Goal: Task Accomplishment & Management: Manage account settings

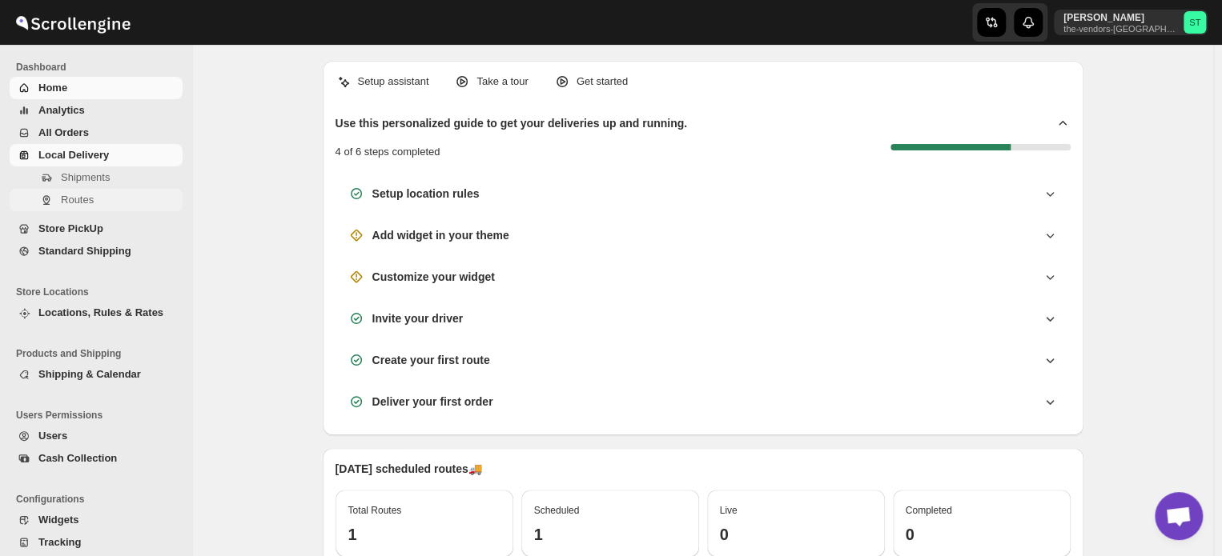
click at [78, 194] on span "Routes" at bounding box center [77, 200] width 33 height 12
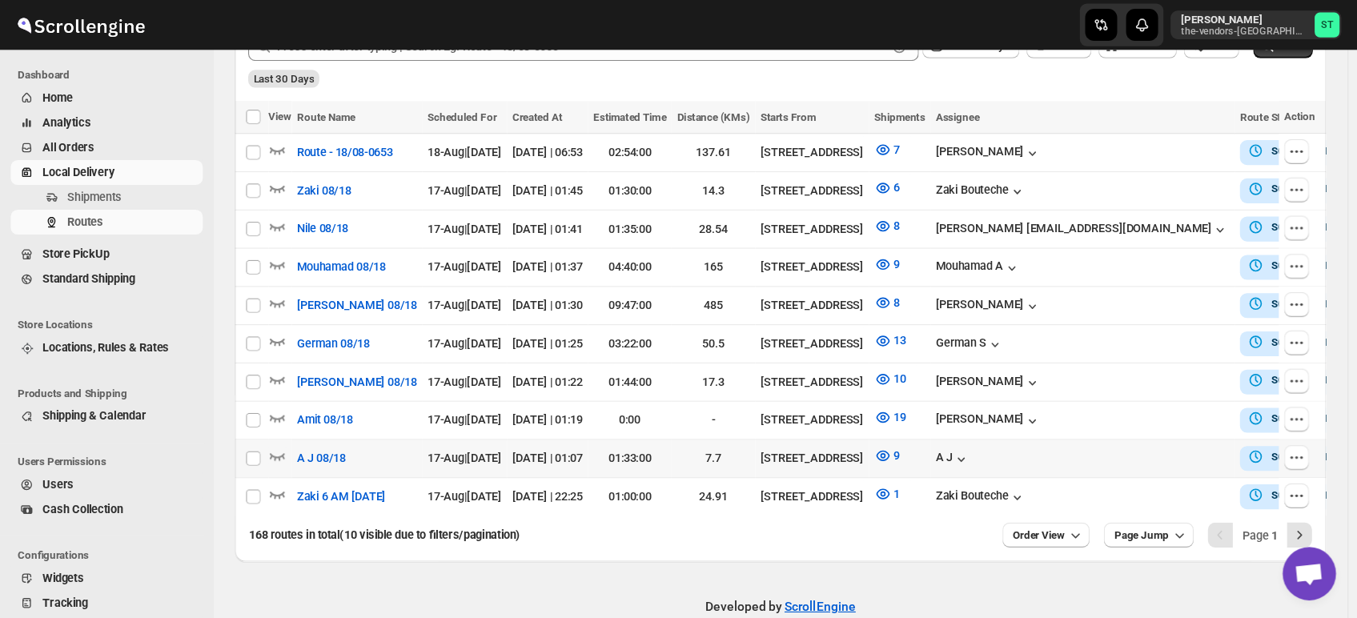
scroll to position [383, 0]
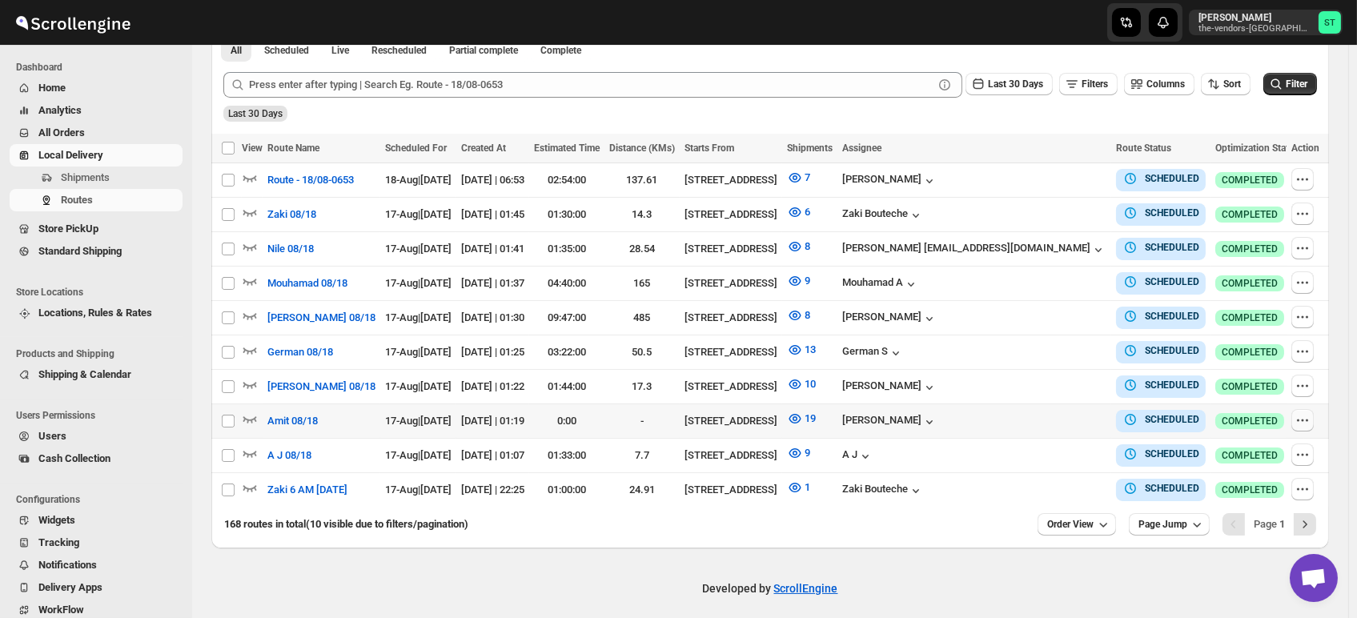
click at [1229, 411] on button "button" at bounding box center [1302, 420] width 22 height 22
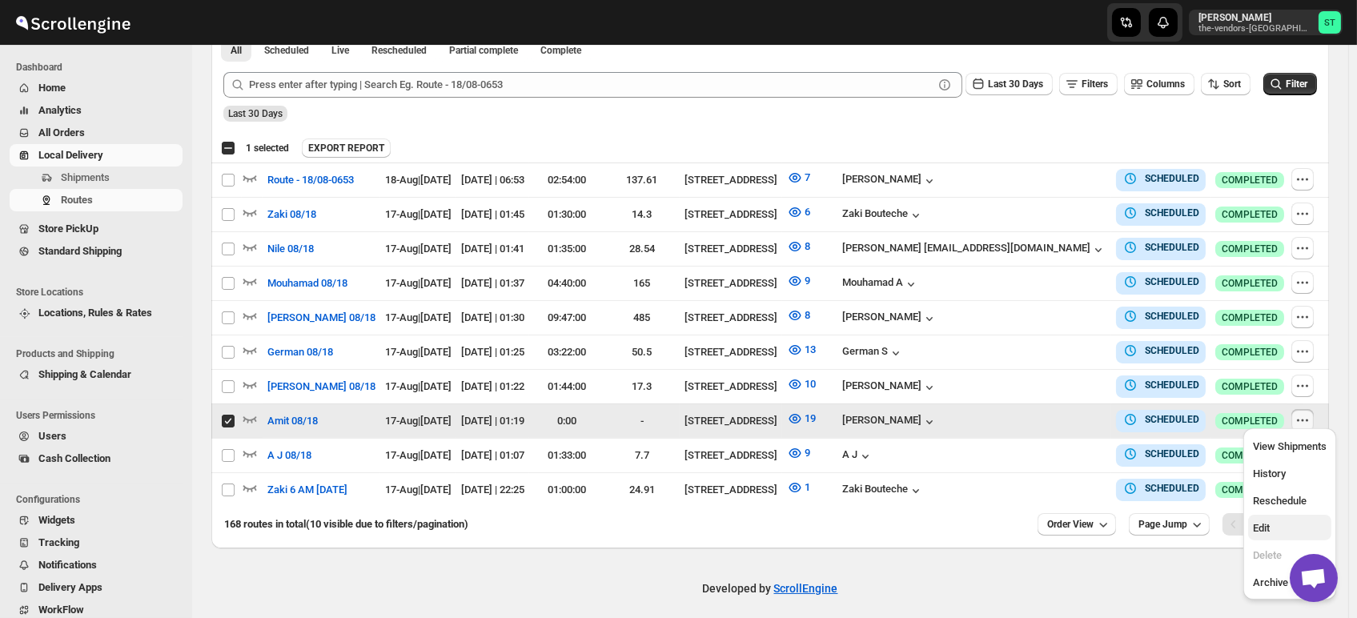
click at [1229, 532] on span "Edit" at bounding box center [1290, 528] width 74 height 16
checkbox input "false"
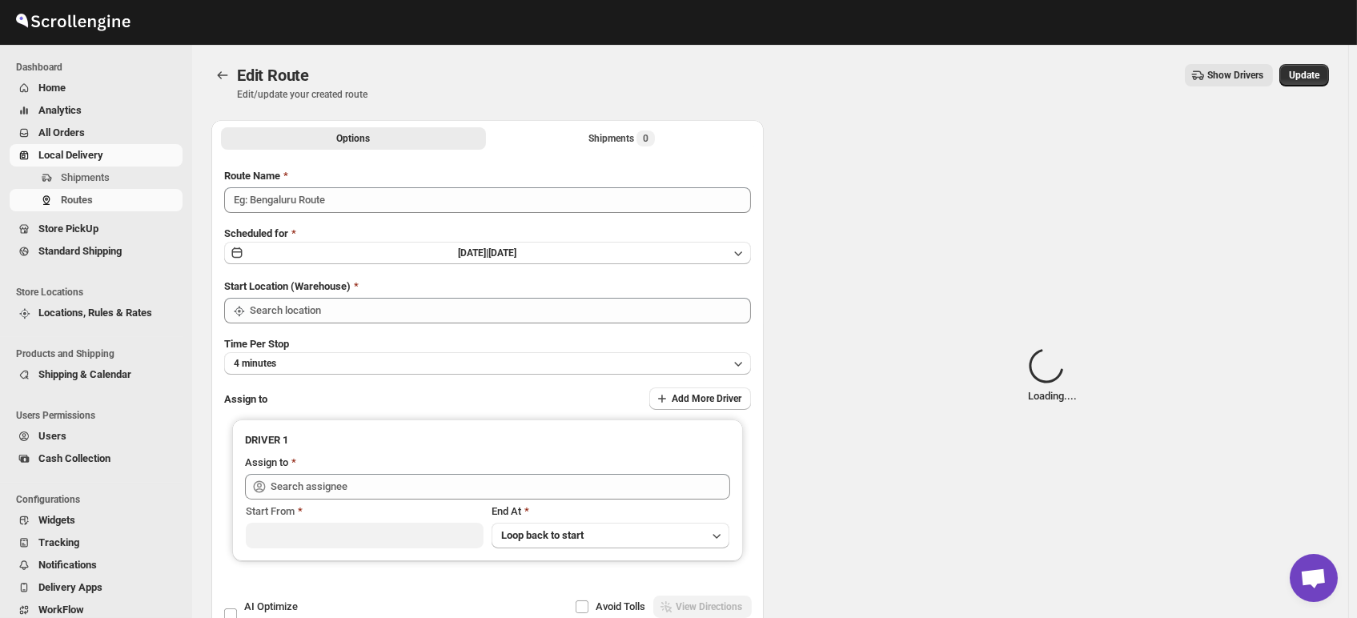
type input "Amit 08/18"
type input "[STREET_ADDRESS]"
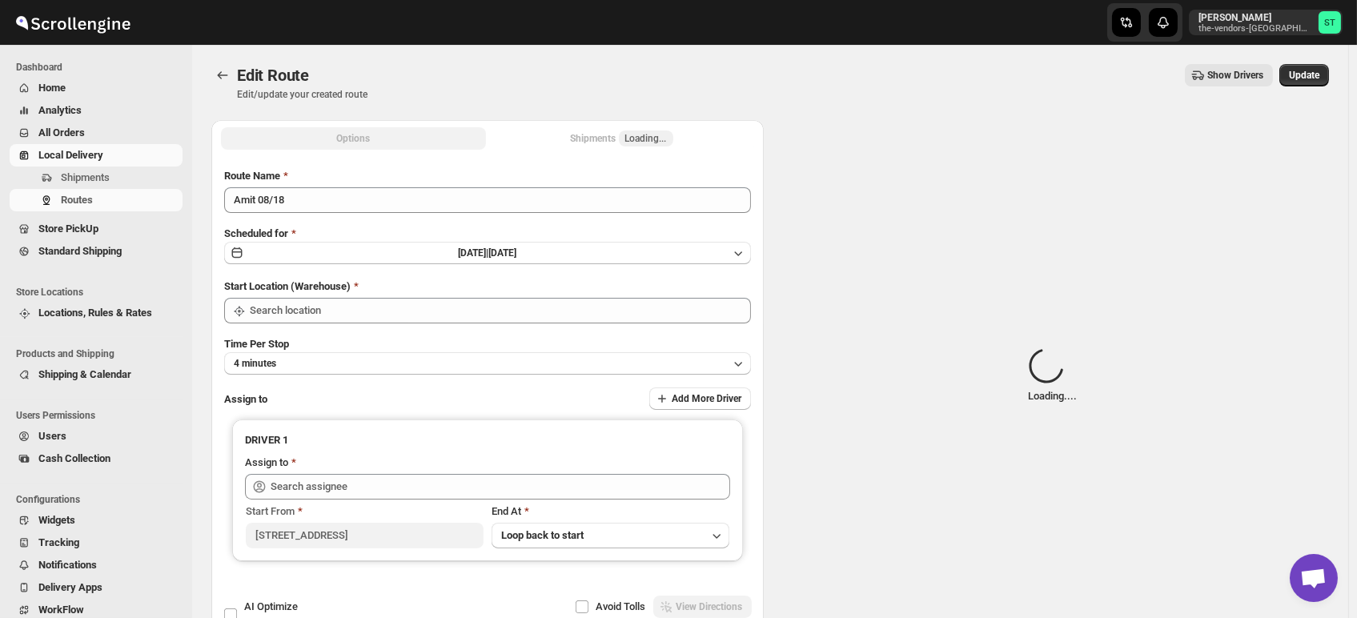
type input "[STREET_ADDRESS]"
type input "[PERSON_NAME] ([EMAIL_ADDRESS][DOMAIN_NAME])"
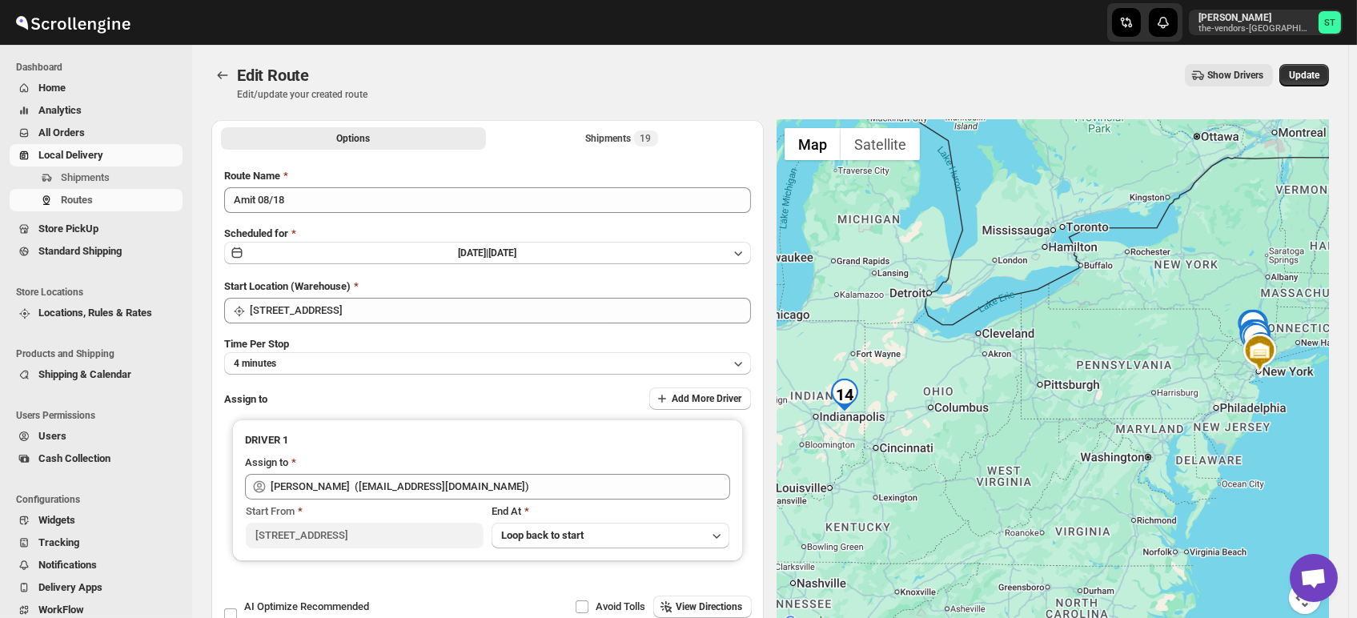
drag, startPoint x: 917, startPoint y: 434, endPoint x: 1032, endPoint y: 434, distance: 115.3
click at [1032, 434] on div at bounding box center [1052, 376] width 552 height 513
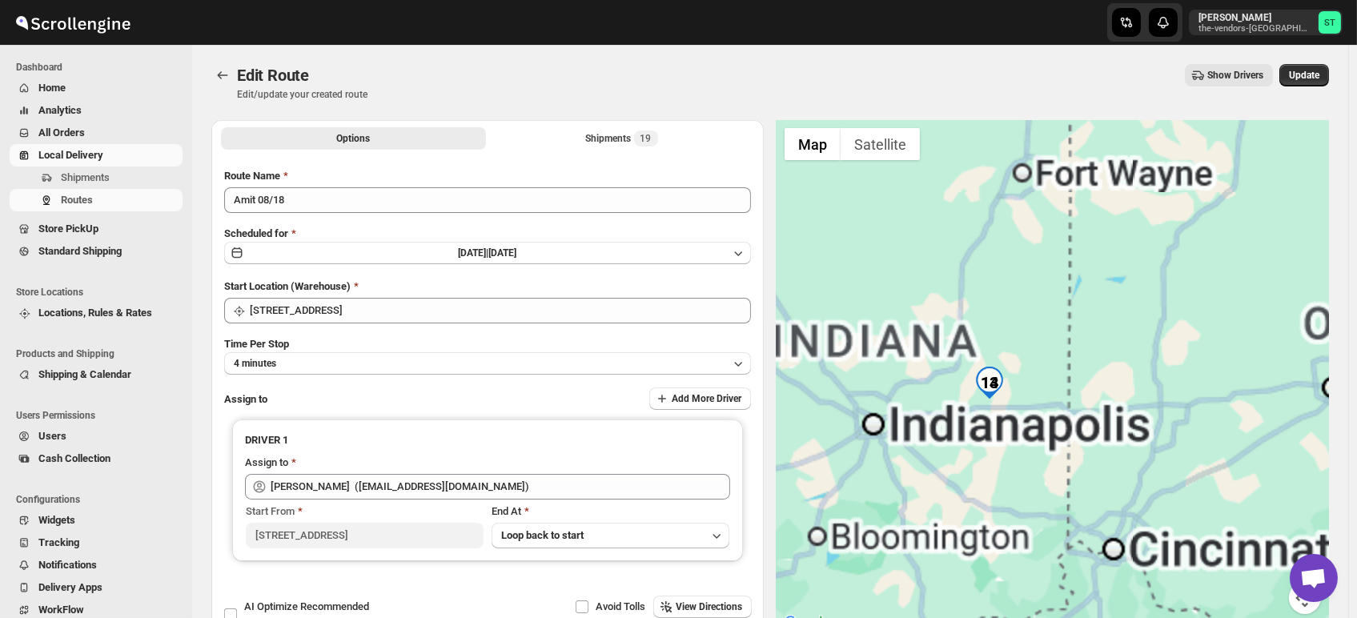
drag, startPoint x: 985, startPoint y: 418, endPoint x: 1118, endPoint y: 399, distance: 134.3
click at [1118, 399] on div at bounding box center [1052, 376] width 552 height 513
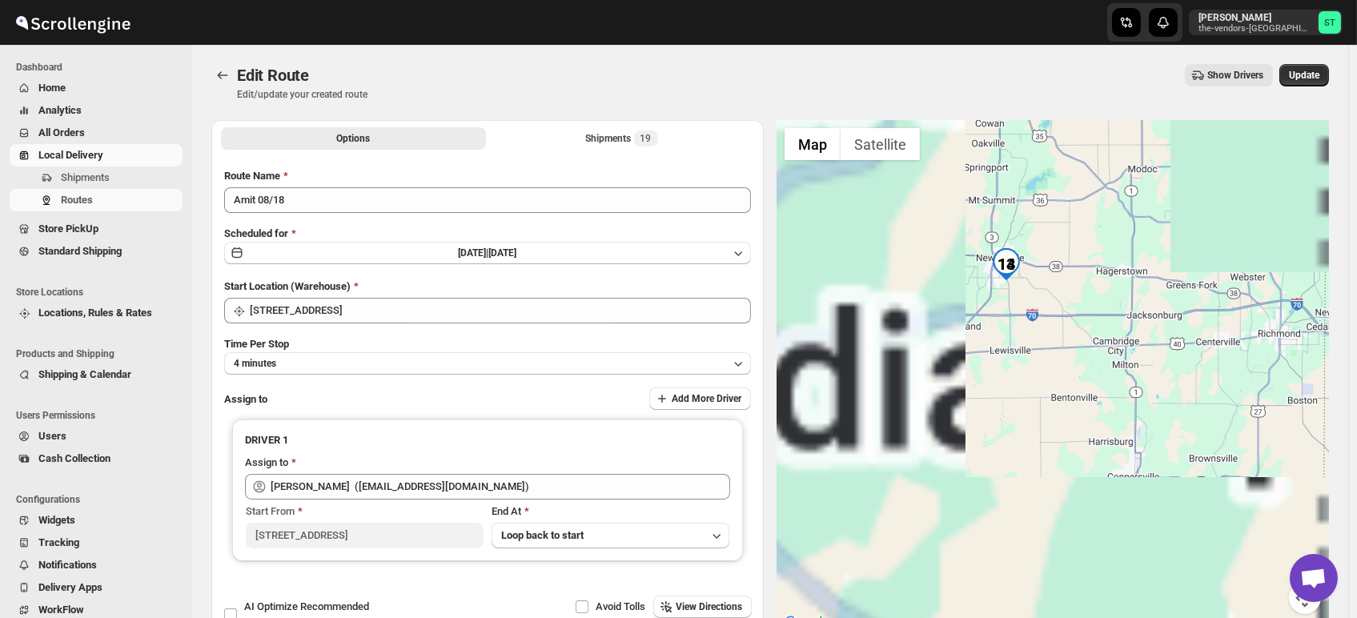
drag, startPoint x: 1025, startPoint y: 395, endPoint x: 1082, endPoint y: 283, distance: 126.7
click at [1082, 283] on div at bounding box center [1052, 376] width 552 height 513
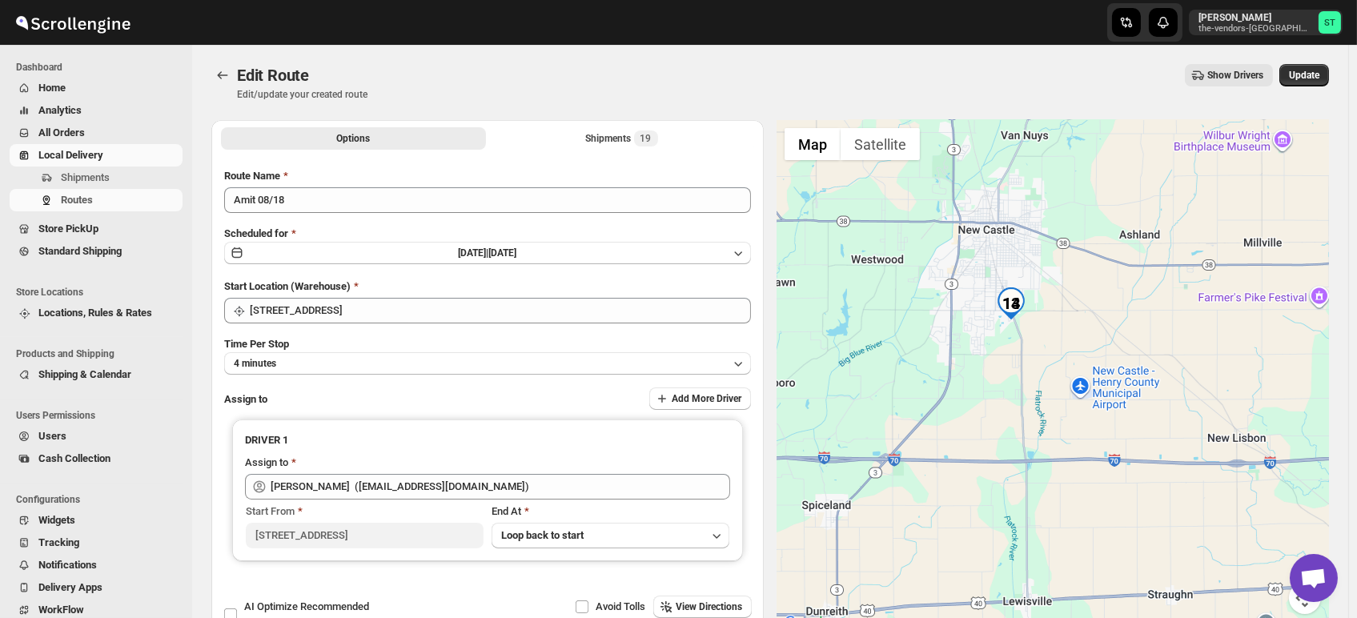
drag, startPoint x: 1063, startPoint y: 259, endPoint x: 1063, endPoint y: 419, distance: 160.1
click at [1063, 419] on div at bounding box center [1052, 376] width 552 height 513
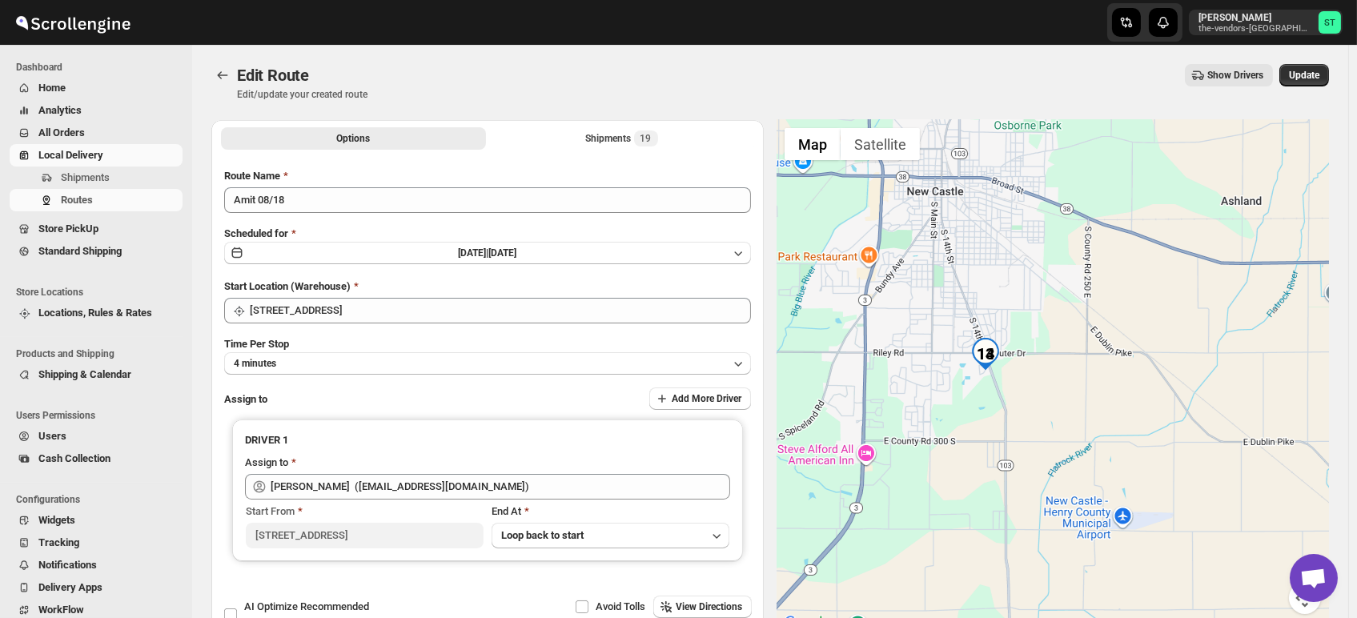
click at [993, 350] on img "14" at bounding box center [985, 354] width 32 height 32
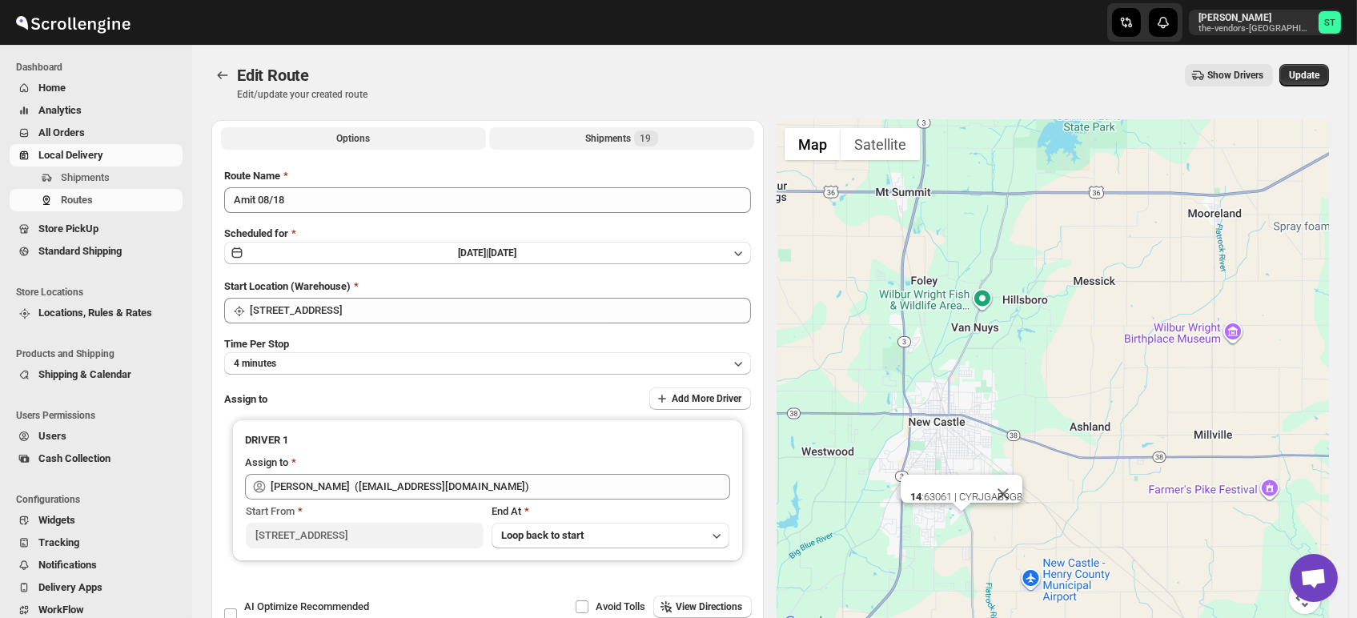
click at [645, 139] on span "19" at bounding box center [645, 138] width 11 height 13
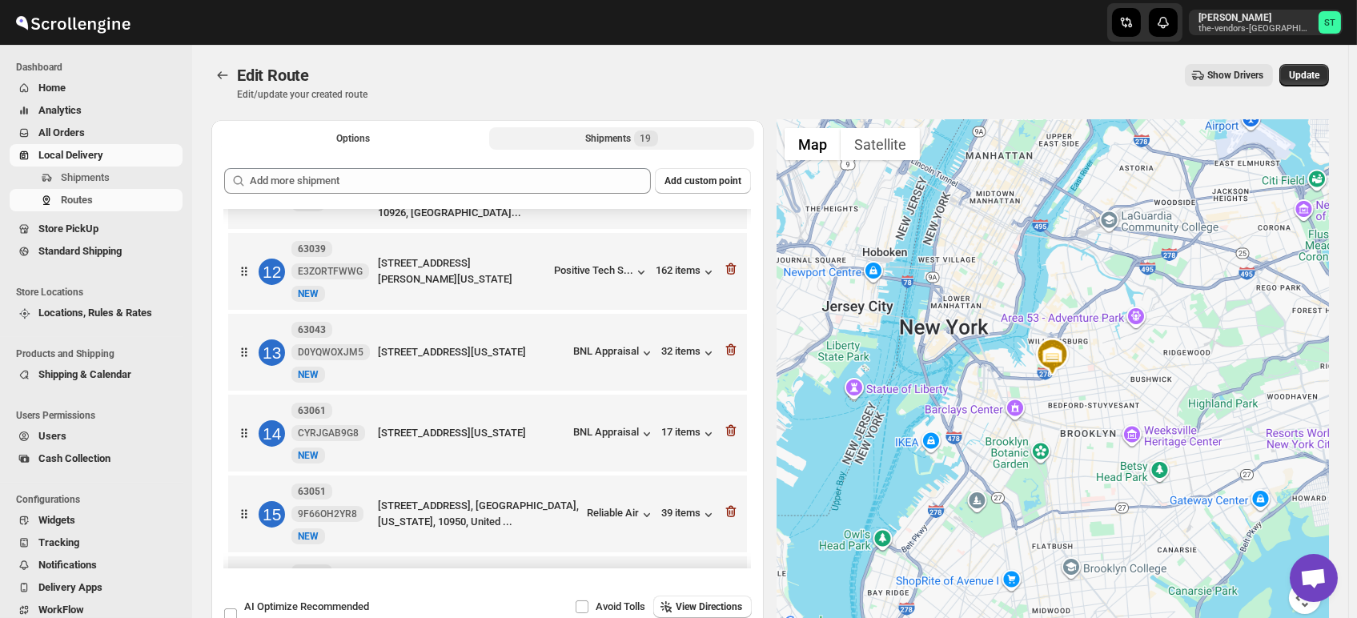
scroll to position [978, 0]
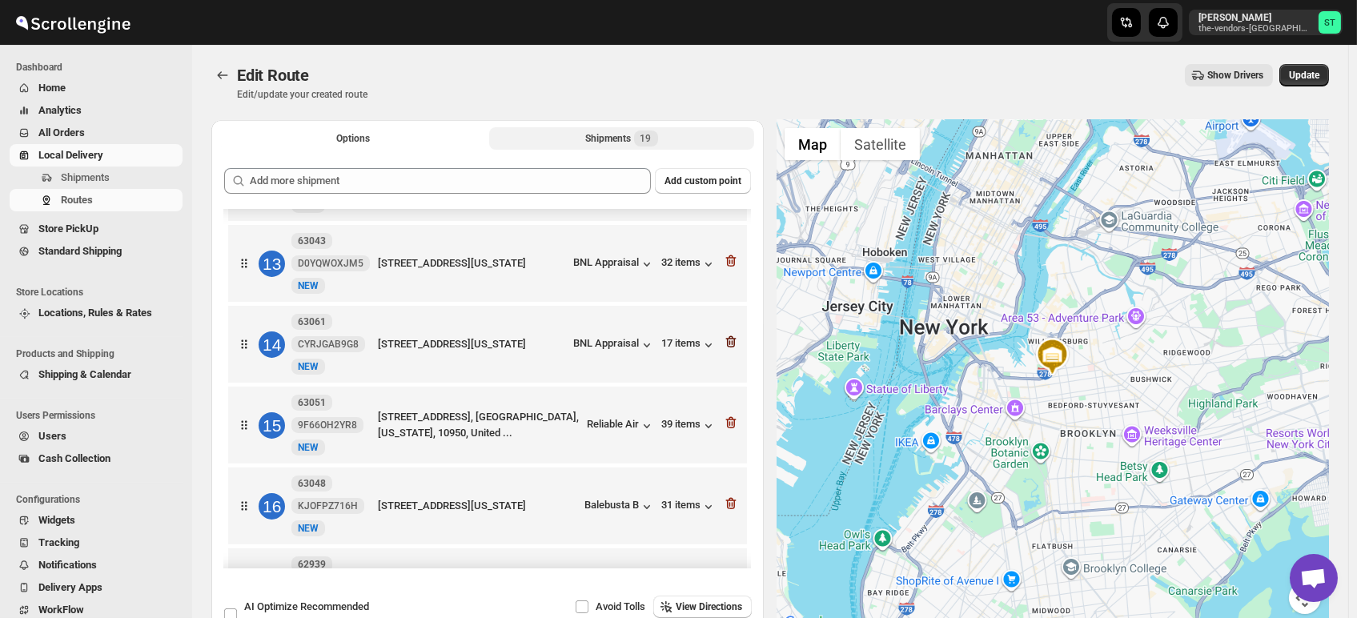
click at [726, 334] on icon "button" at bounding box center [731, 342] width 16 height 16
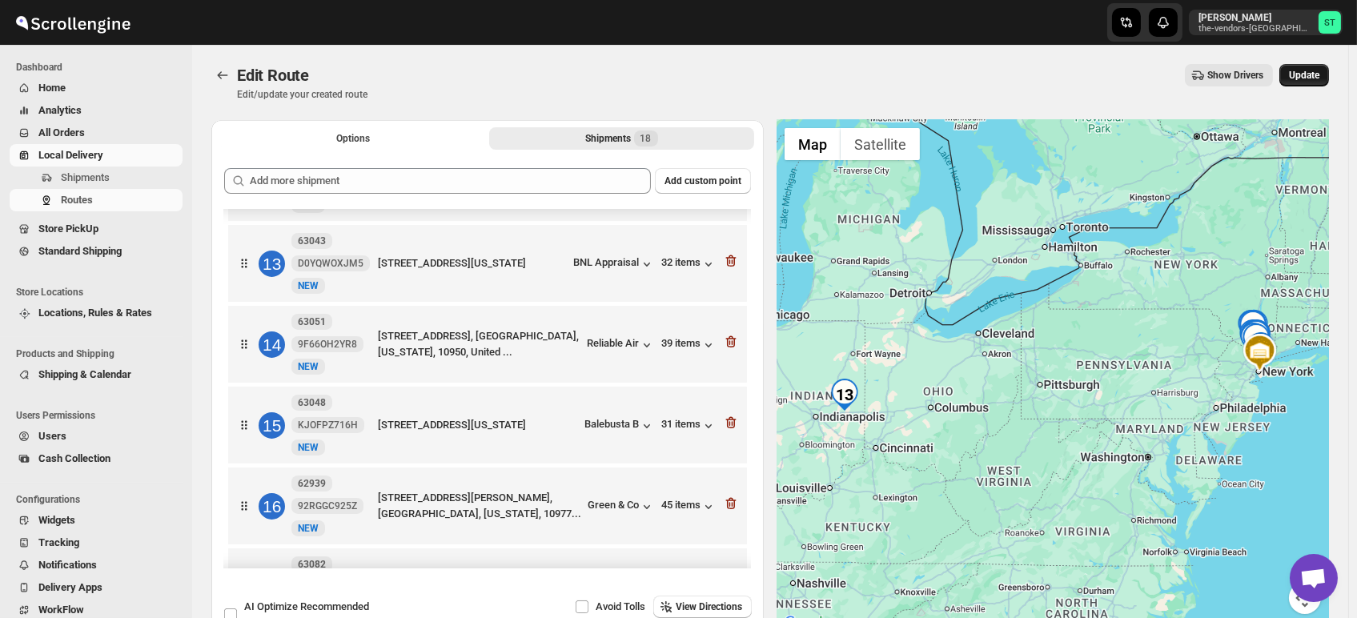
click at [1229, 70] on span "Update" at bounding box center [1304, 75] width 30 height 13
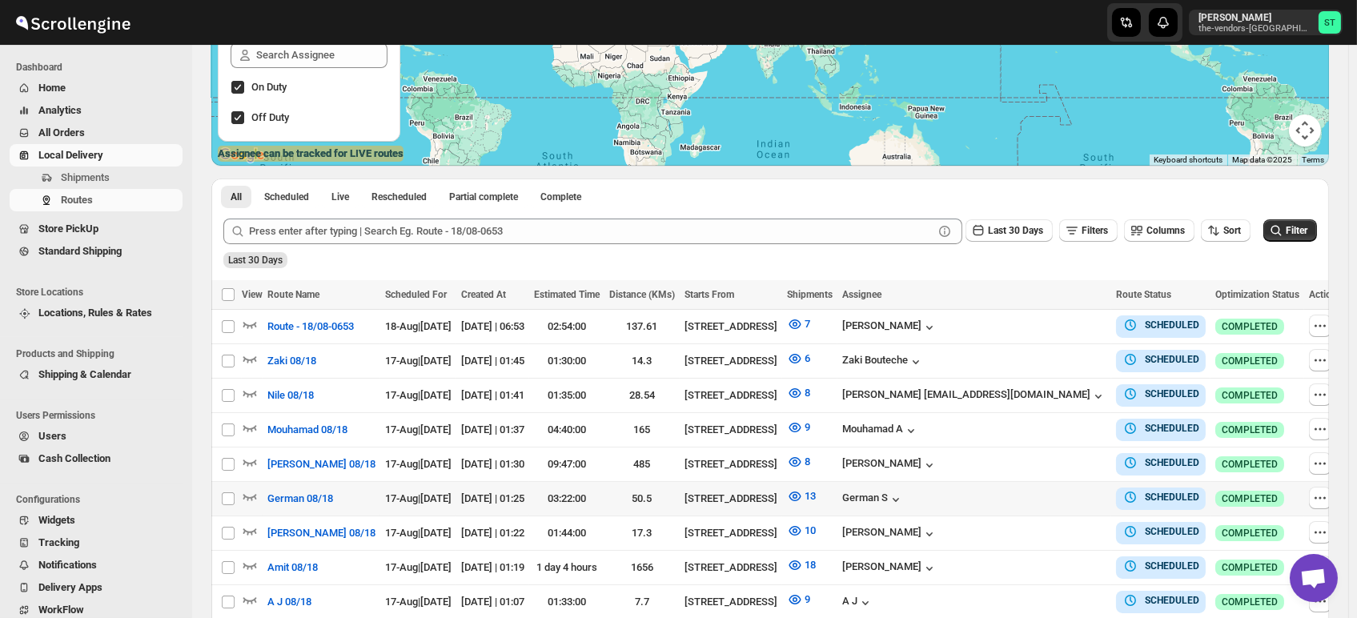
scroll to position [267, 0]
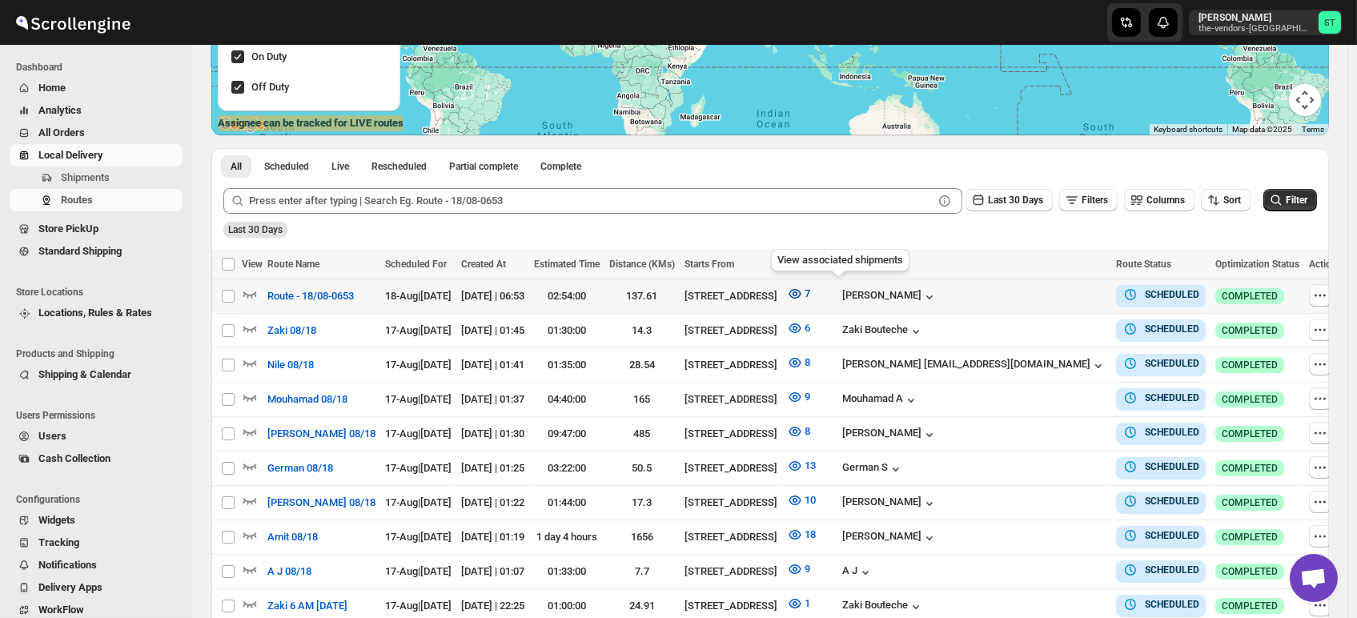
click at [803, 299] on icon "button" at bounding box center [795, 294] width 16 height 16
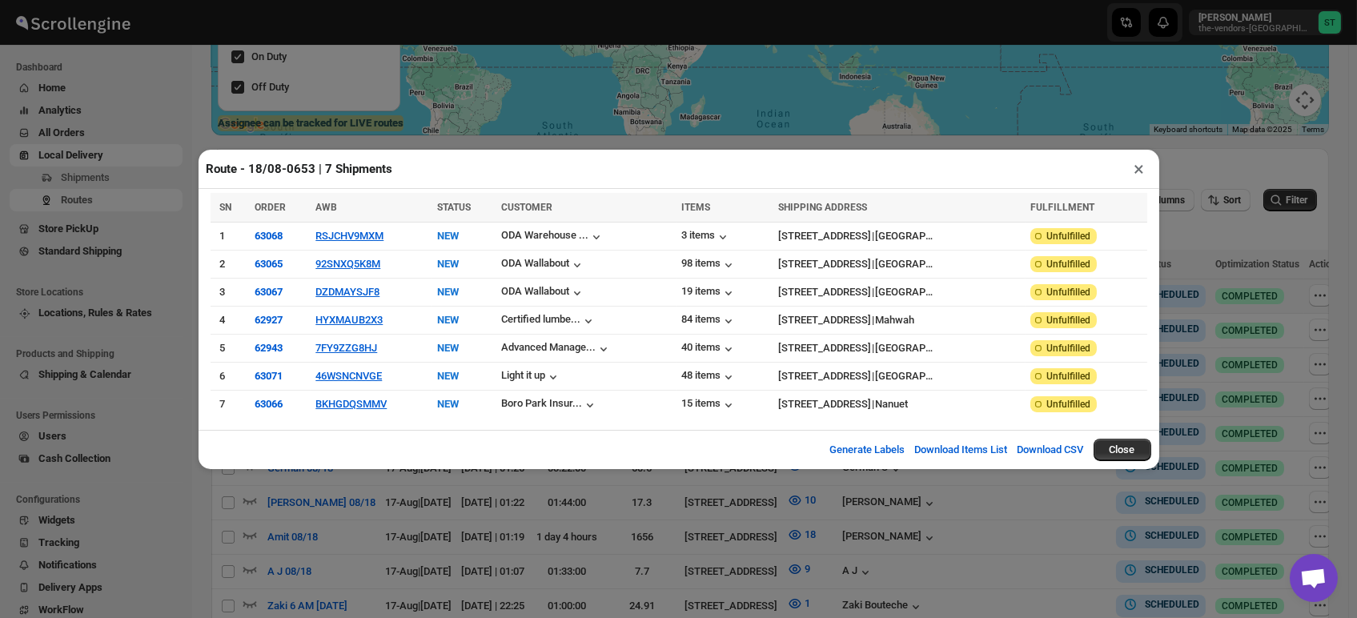
click at [1133, 180] on button "×" at bounding box center [1139, 169] width 23 height 22
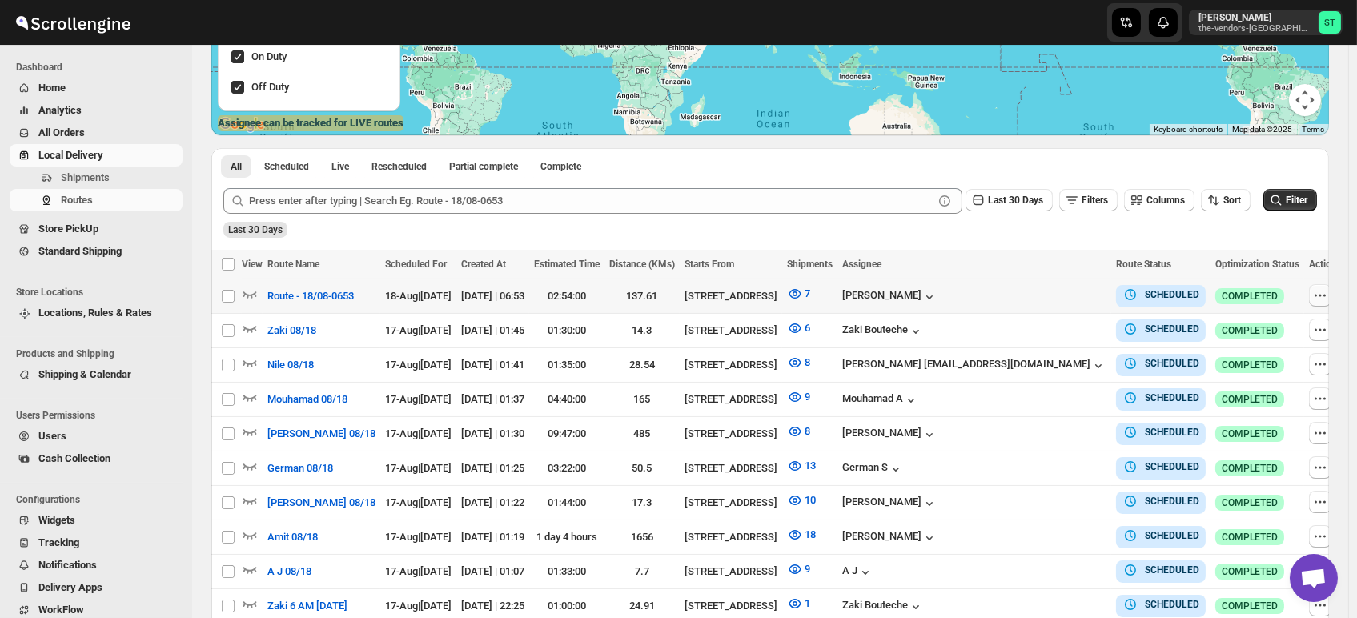
click at [1229, 296] on icon "button" at bounding box center [1320, 295] width 16 height 16
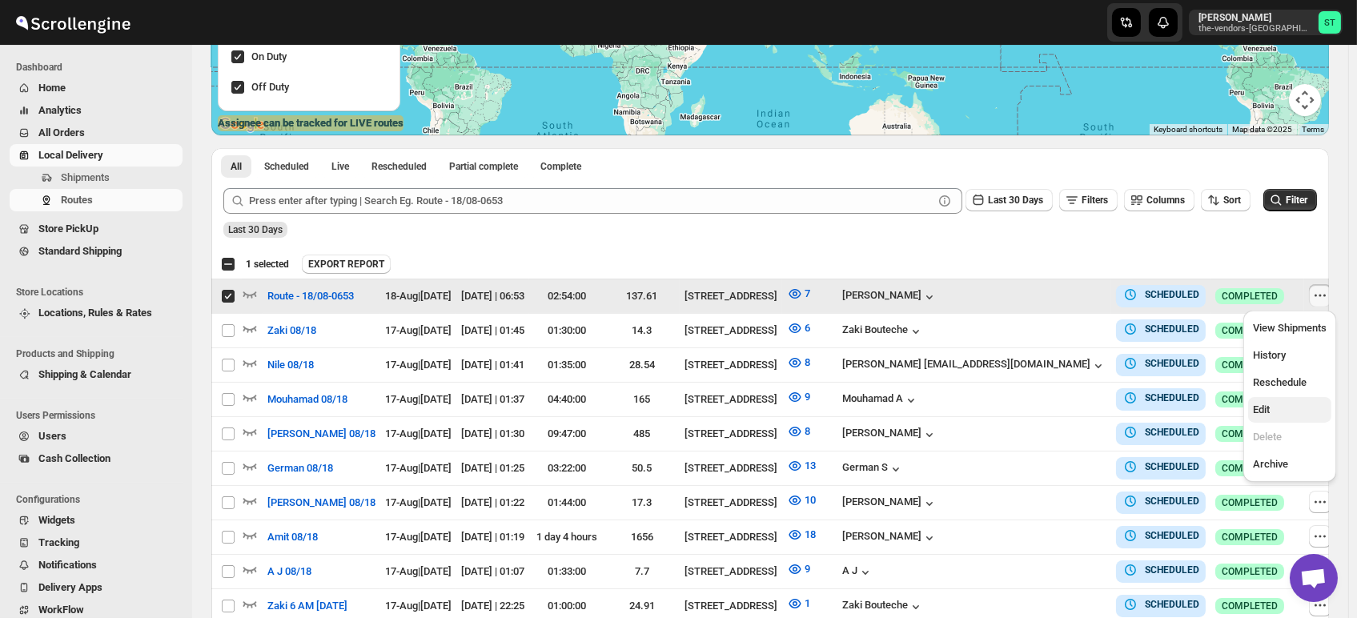
click at [1229, 421] on button "Edit" at bounding box center [1289, 410] width 83 height 26
checkbox input "false"
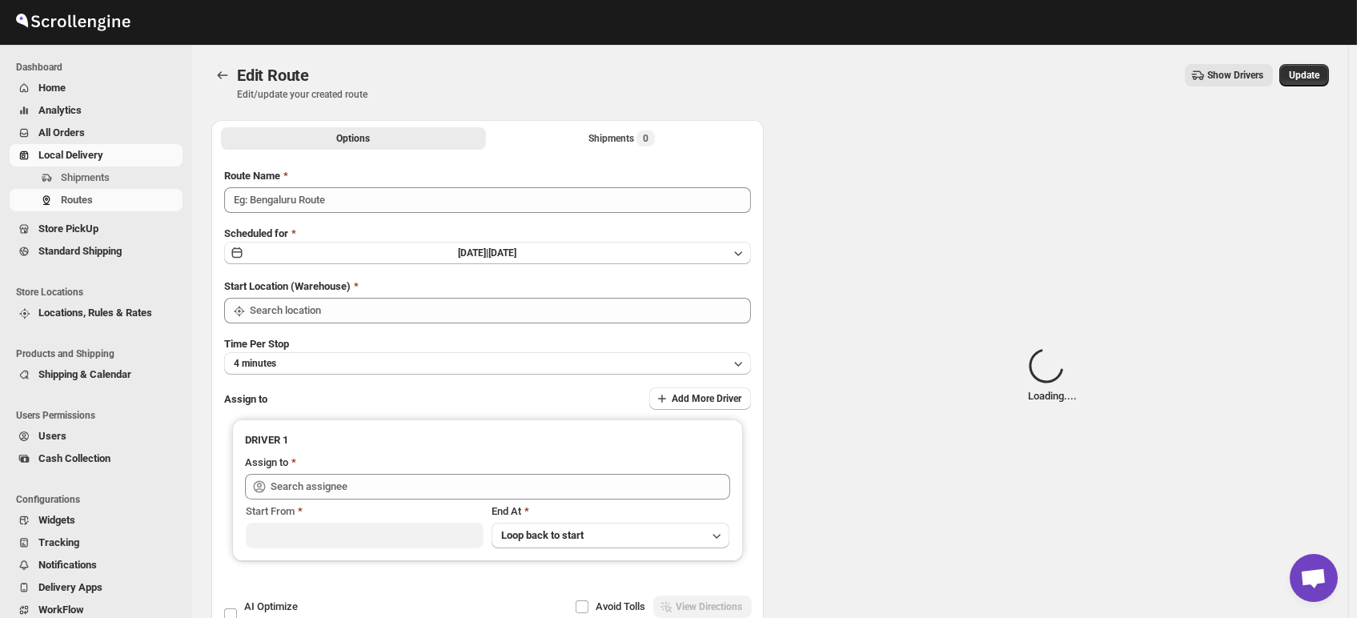
type input "Route - 18/08-0653"
click at [610, 138] on div "Shipments Loading..." at bounding box center [622, 138] width 102 height 16
type input "[STREET_ADDRESS]"
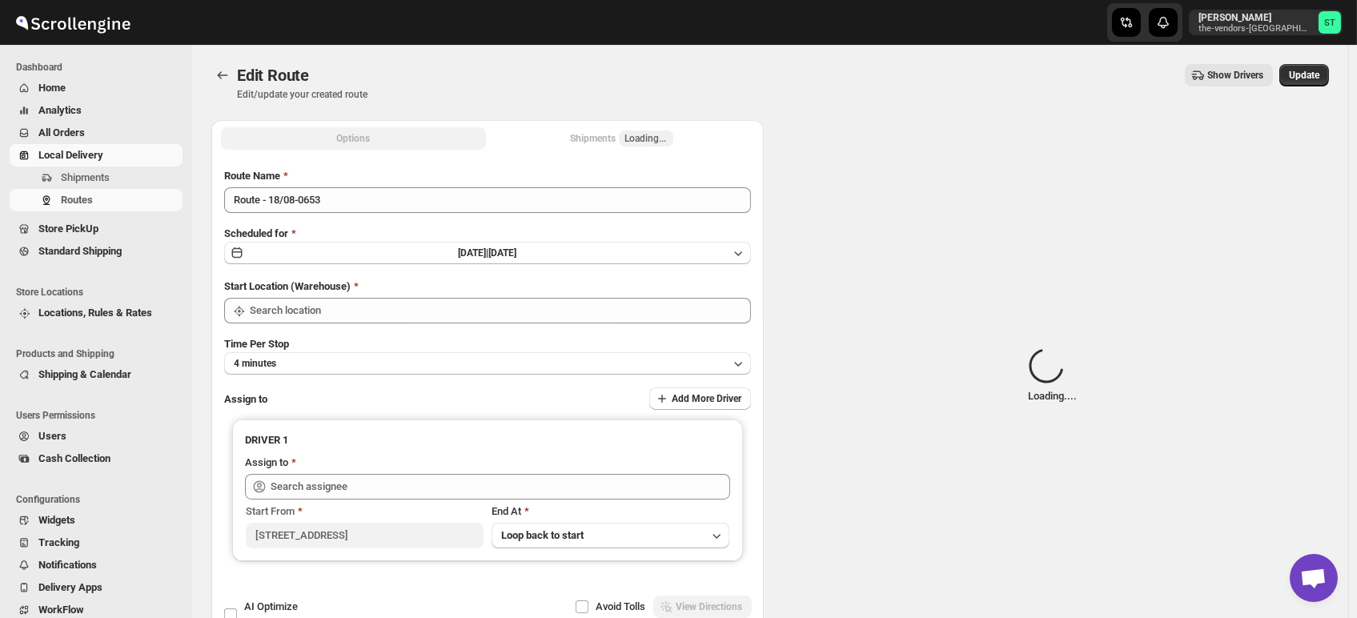
type input "[STREET_ADDRESS]"
type input "[PERSON_NAME] ([EMAIL_ADDRESS][DOMAIN_NAME])"
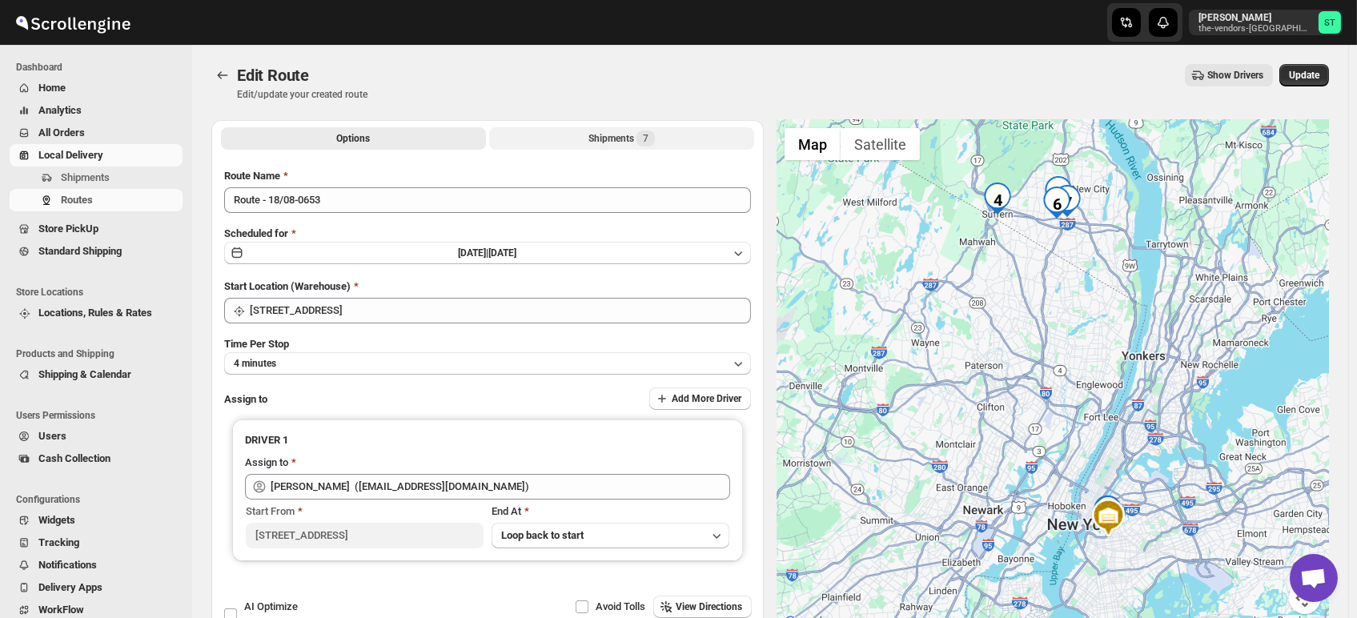
click at [608, 140] on div "Shipments 7" at bounding box center [621, 138] width 66 height 16
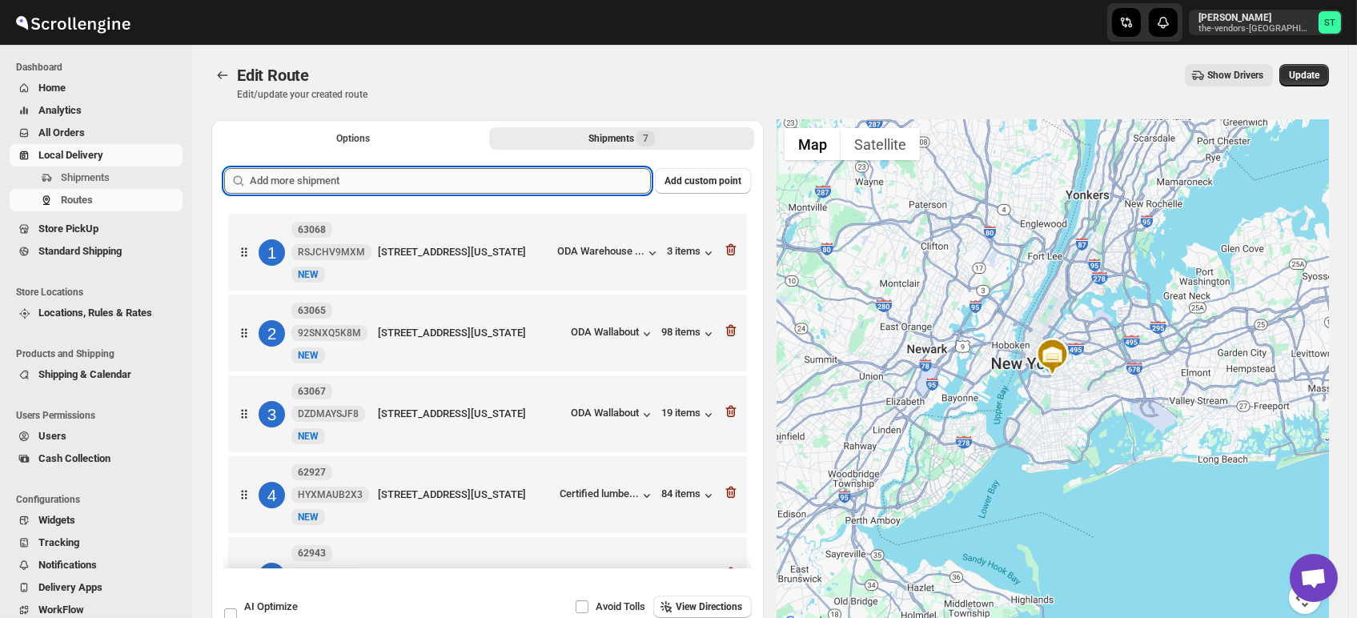
click at [511, 182] on input "text" at bounding box center [450, 181] width 401 height 26
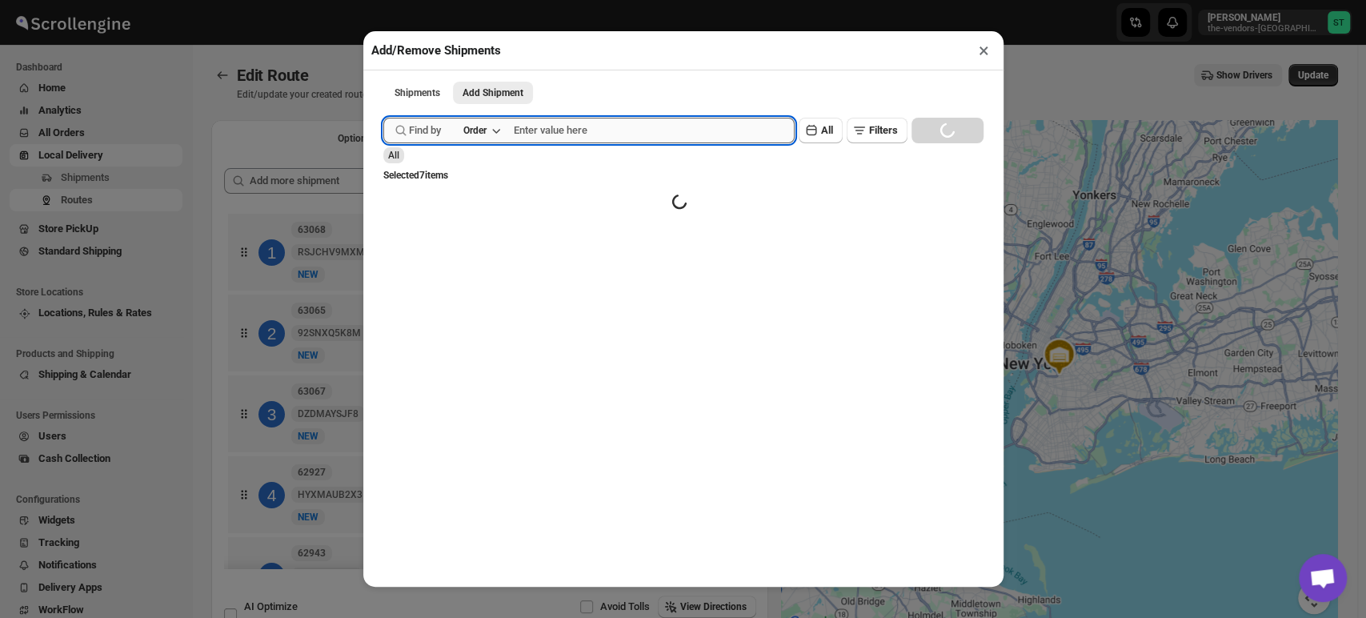
click at [585, 132] on input "text" at bounding box center [654, 131] width 281 height 26
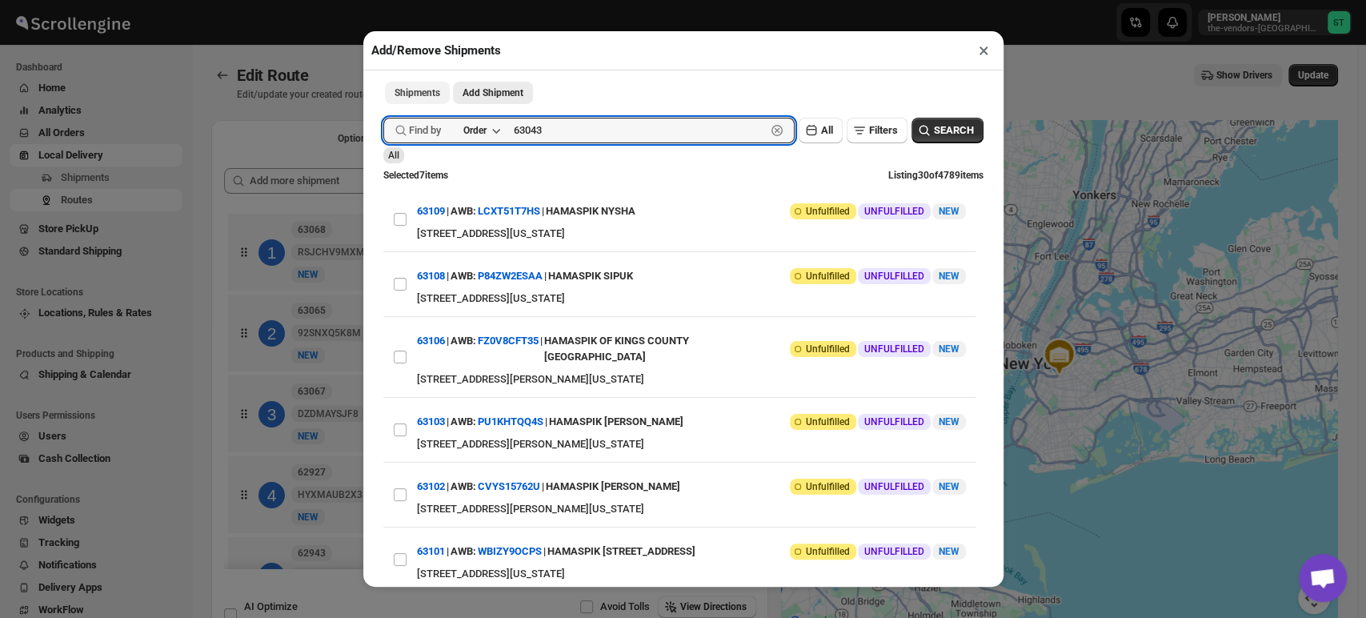
click at [383, 0] on button "Submit" at bounding box center [406, 8] width 46 height 17
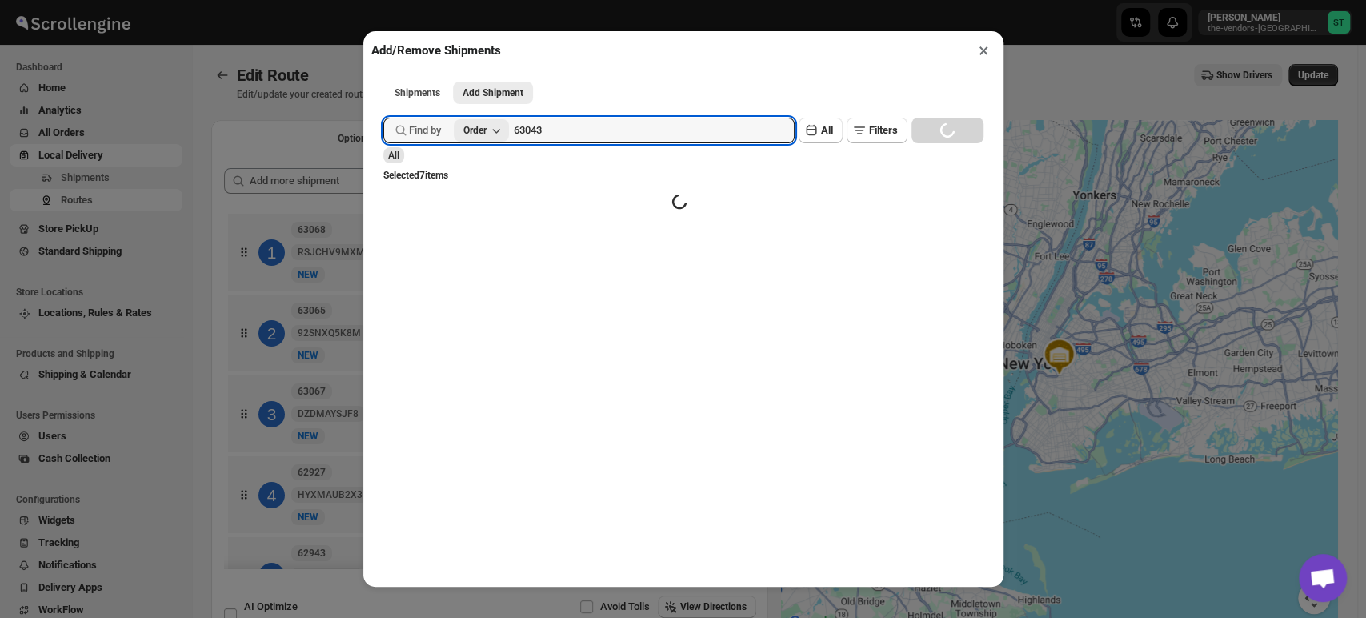
click at [507, 132] on button "Order" at bounding box center [481, 130] width 55 height 22
click at [589, 136] on input "63043" at bounding box center [640, 131] width 252 height 26
click at [590, 136] on input "63043" at bounding box center [640, 131] width 252 height 26
drag, startPoint x: 586, startPoint y: 138, endPoint x: 499, endPoint y: 125, distance: 87.4
click at [499, 125] on div "Find by Order 63043 Clear" at bounding box center [588, 131] width 411 height 26
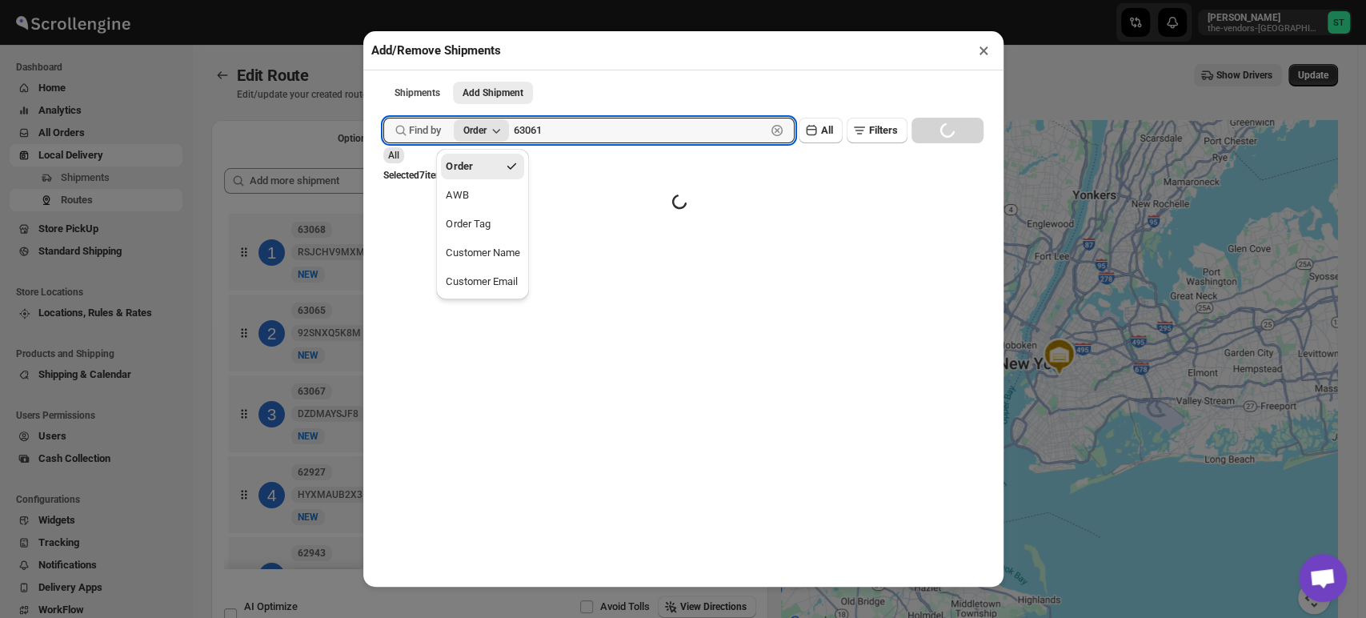
type input "63061"
click at [383, 0] on button "Submit" at bounding box center [406, 8] width 46 height 17
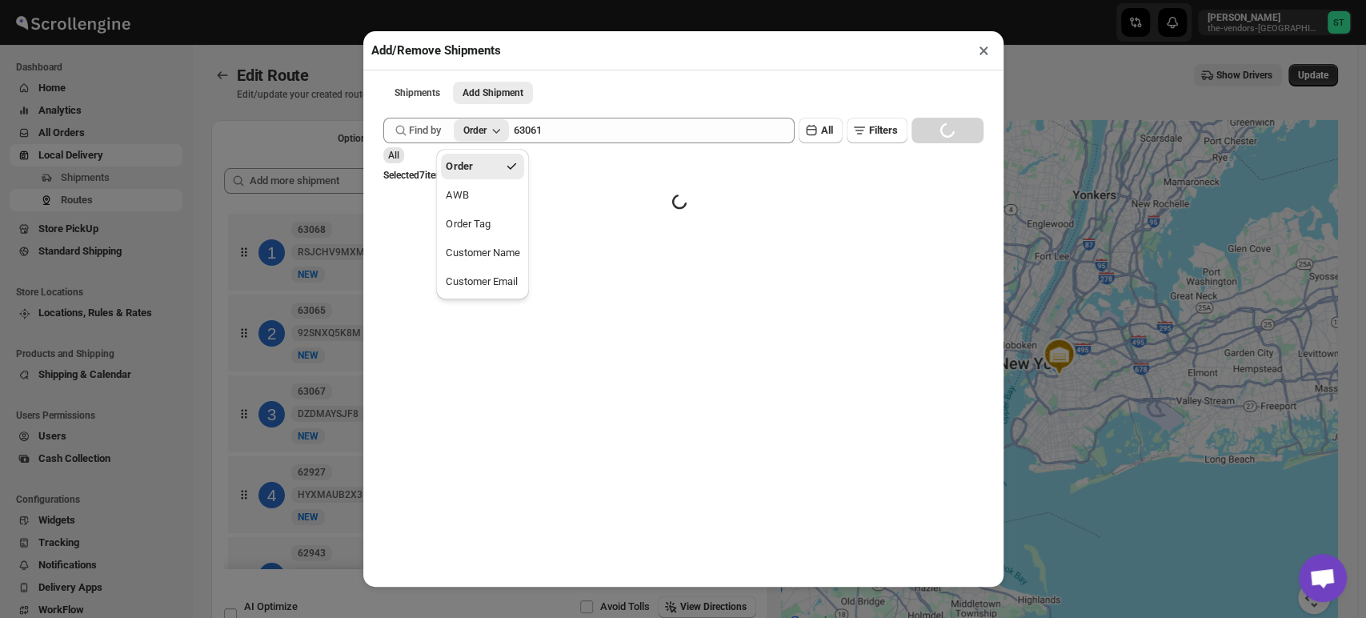
click at [980, 57] on button "×" at bounding box center [984, 50] width 23 height 22
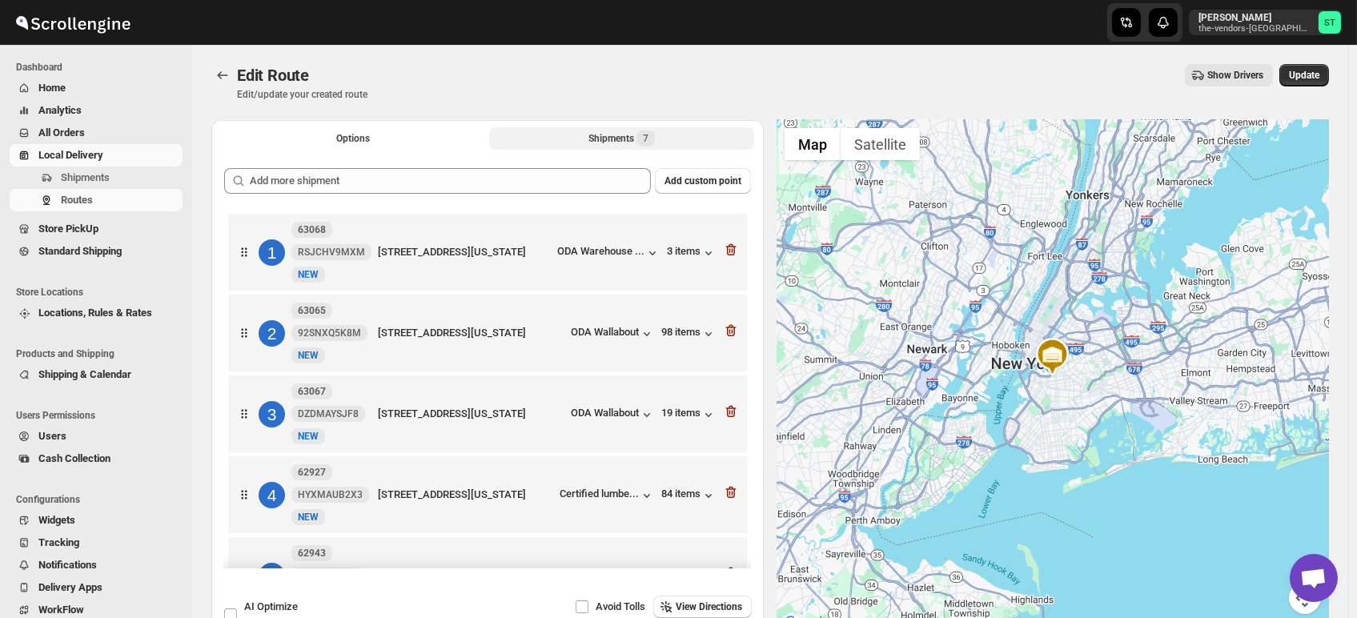
click at [561, 142] on button "Shipments 7" at bounding box center [621, 138] width 265 height 22
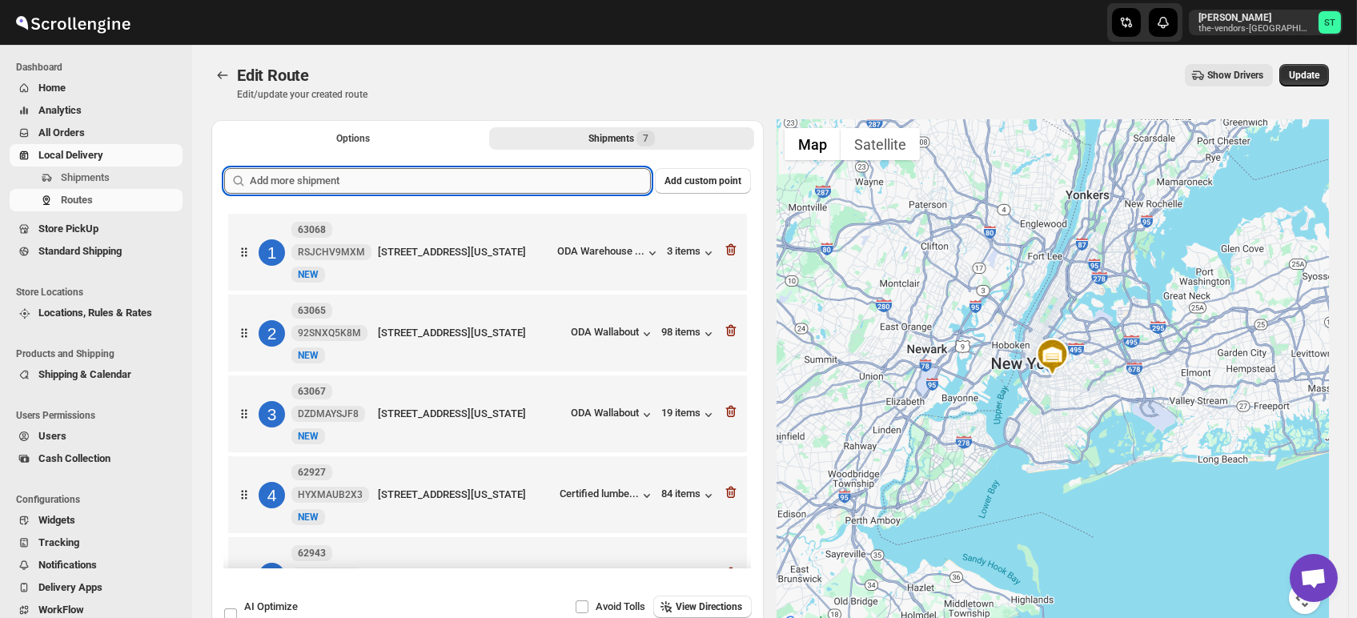
click at [526, 170] on input "text" at bounding box center [450, 181] width 401 height 26
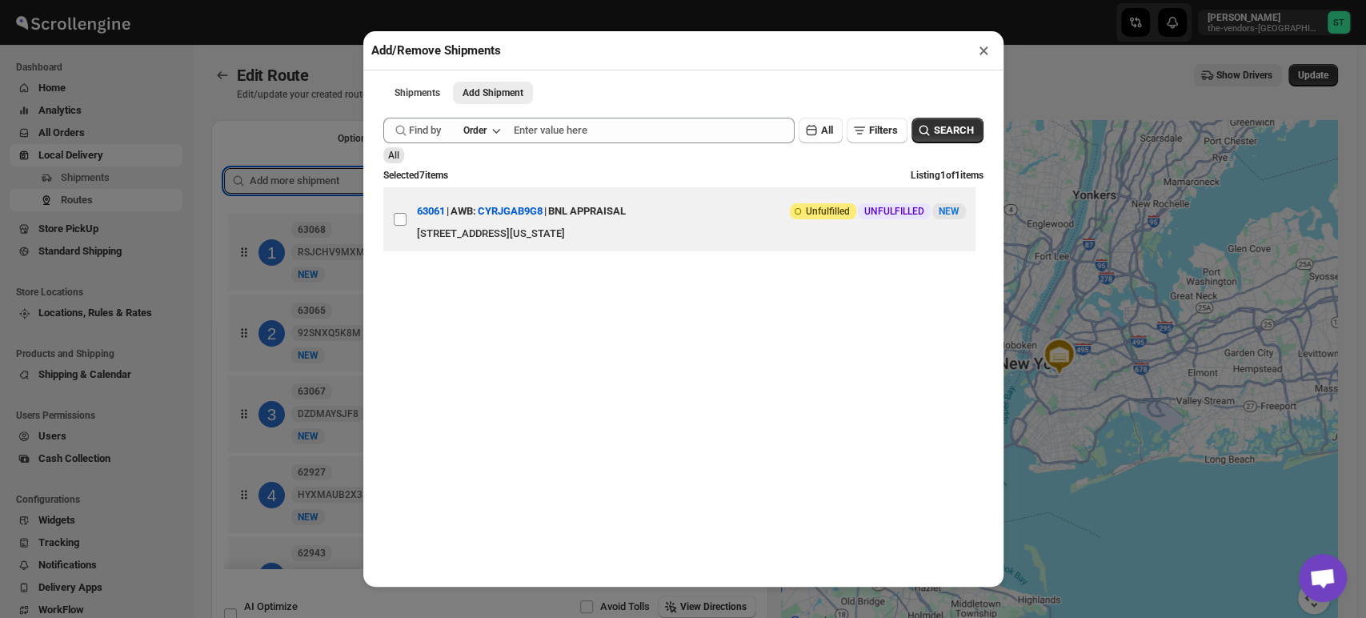
click at [401, 220] on input "View details for 689e77d7eb510359434f24be" at bounding box center [400, 219] width 13 height 13
checkbox input "true"
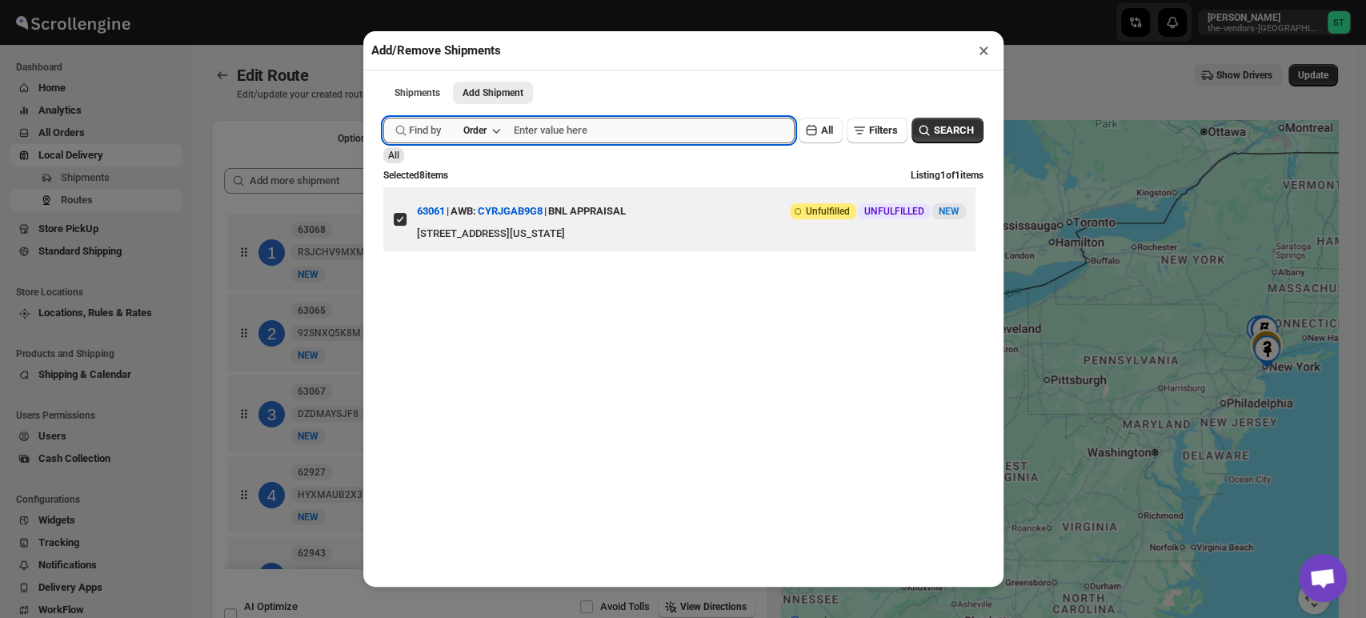
click at [580, 136] on input "text" at bounding box center [654, 131] width 281 height 26
click at [383, 0] on button "Submit" at bounding box center [406, 8] width 46 height 17
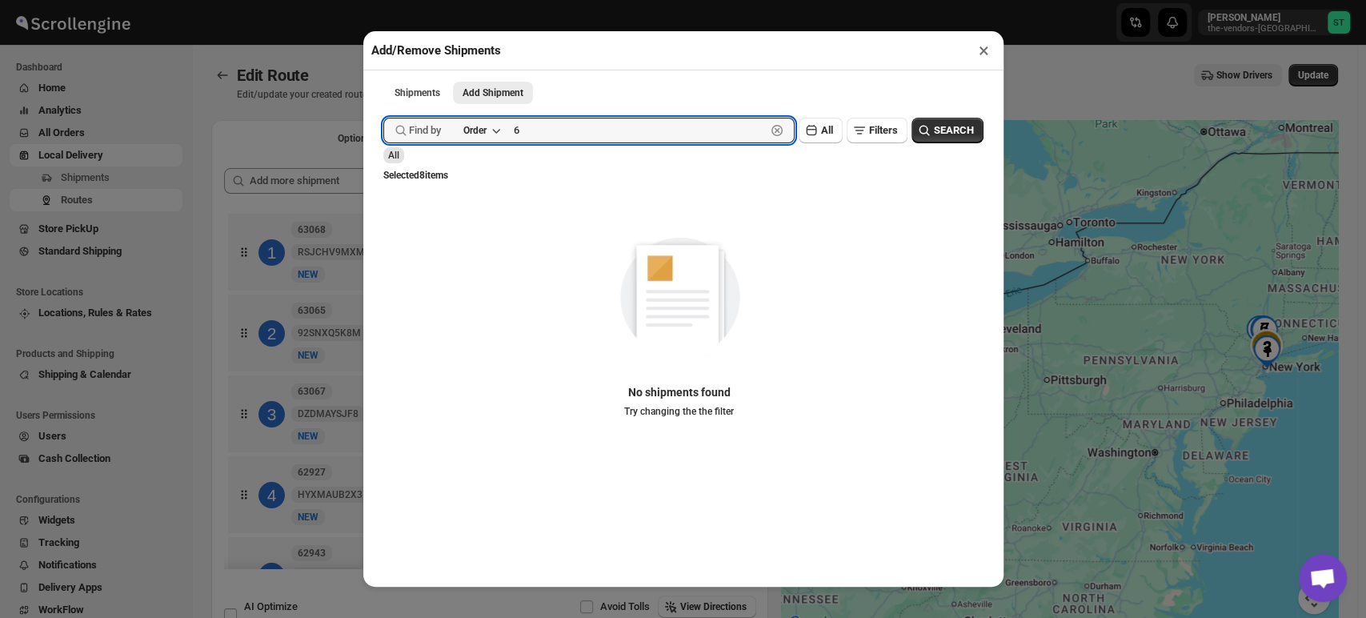
type input "6"
click at [981, 58] on button "×" at bounding box center [984, 50] width 23 height 22
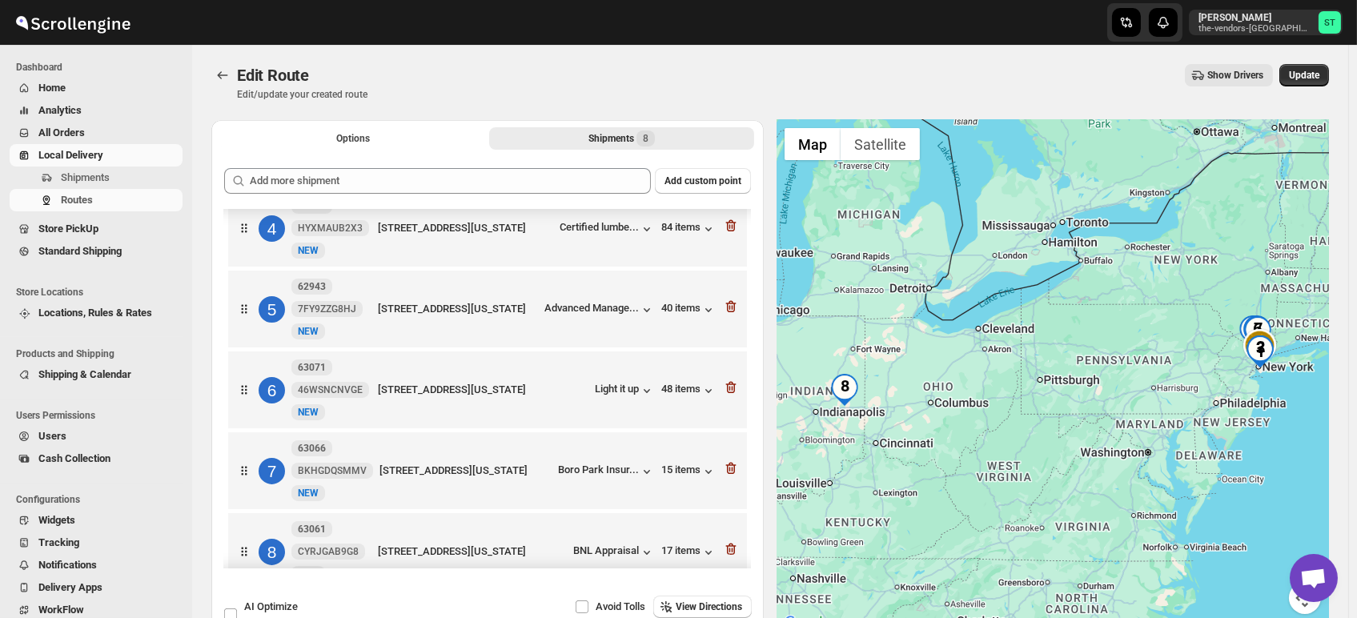
scroll to position [300, 0]
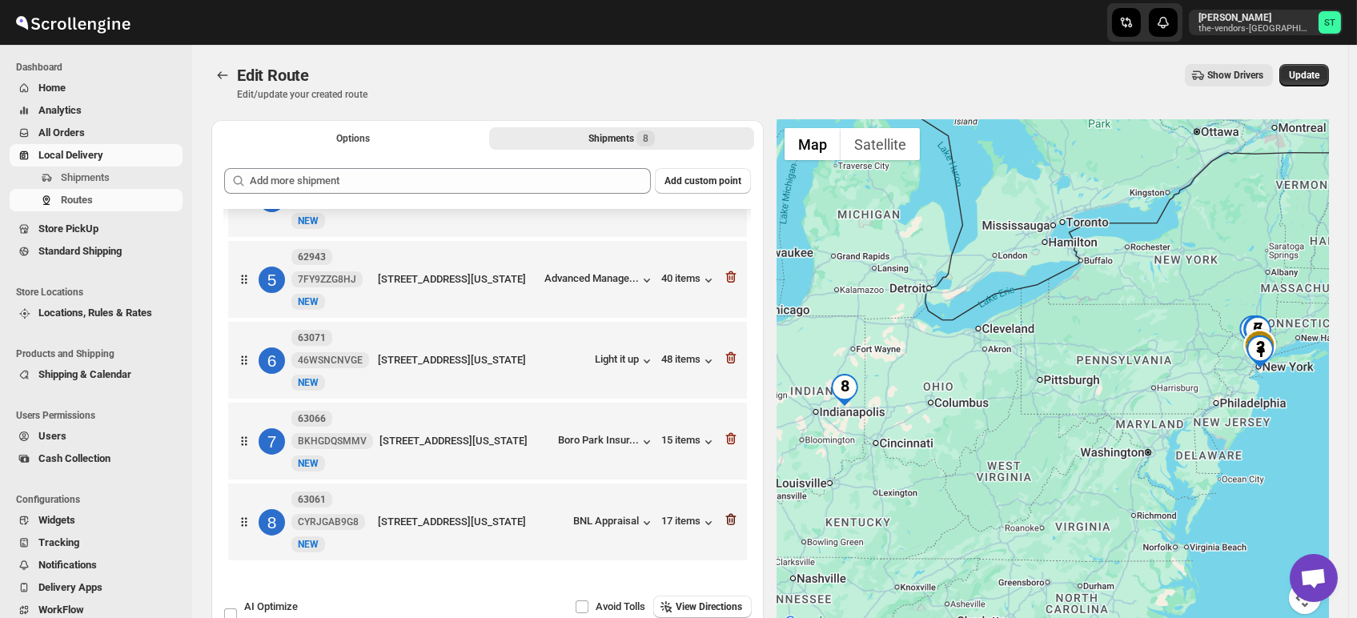
click at [732, 523] on icon "button" at bounding box center [733, 520] width 2 height 5
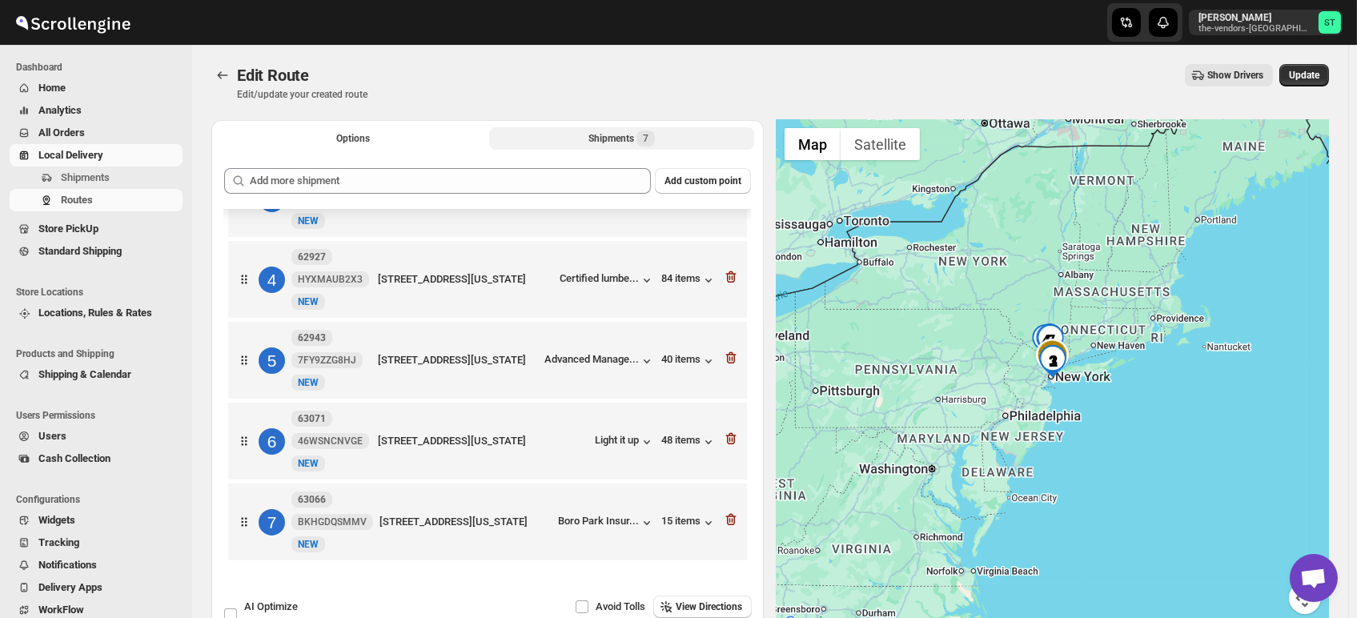
scroll to position [219, 0]
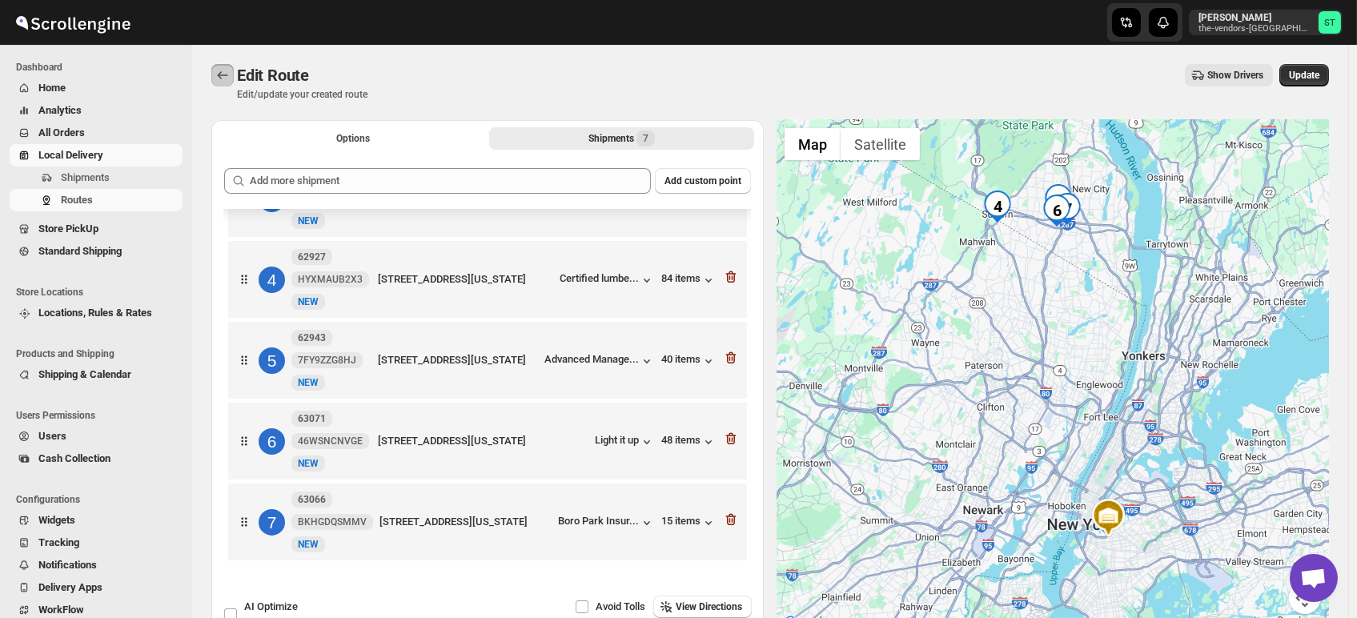
click at [218, 77] on icon "Routes" at bounding box center [223, 75] width 16 height 16
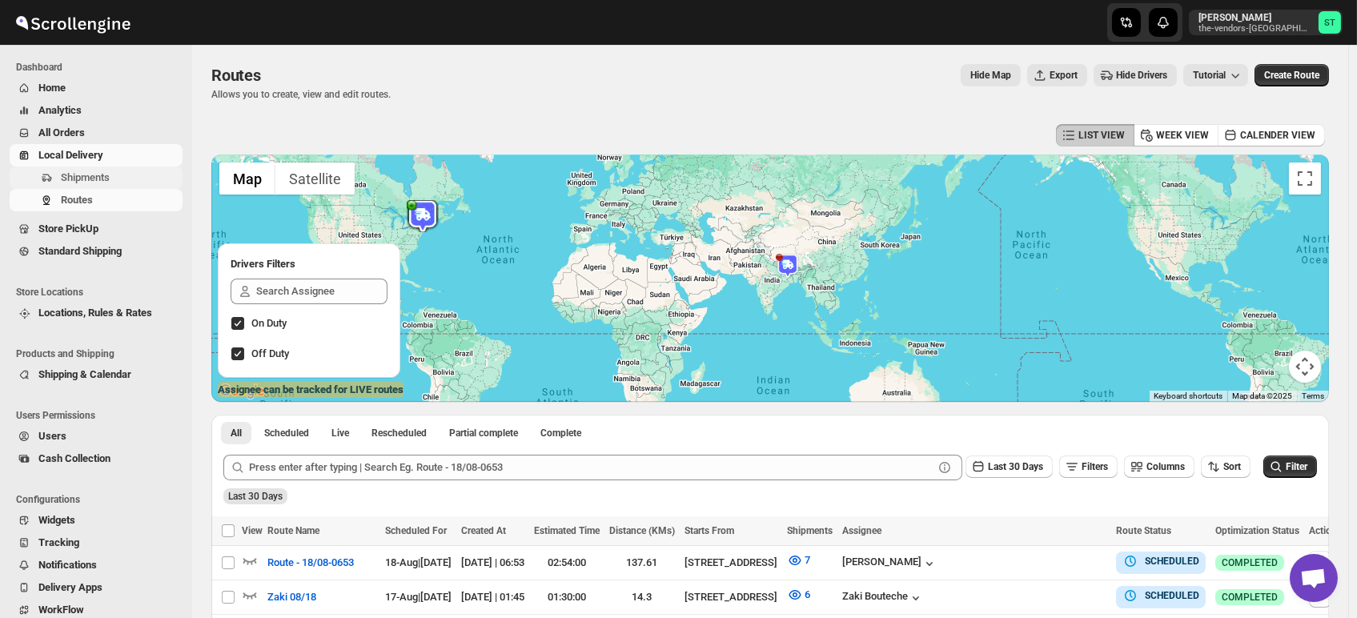
click at [120, 175] on span "Shipments" at bounding box center [120, 178] width 118 height 16
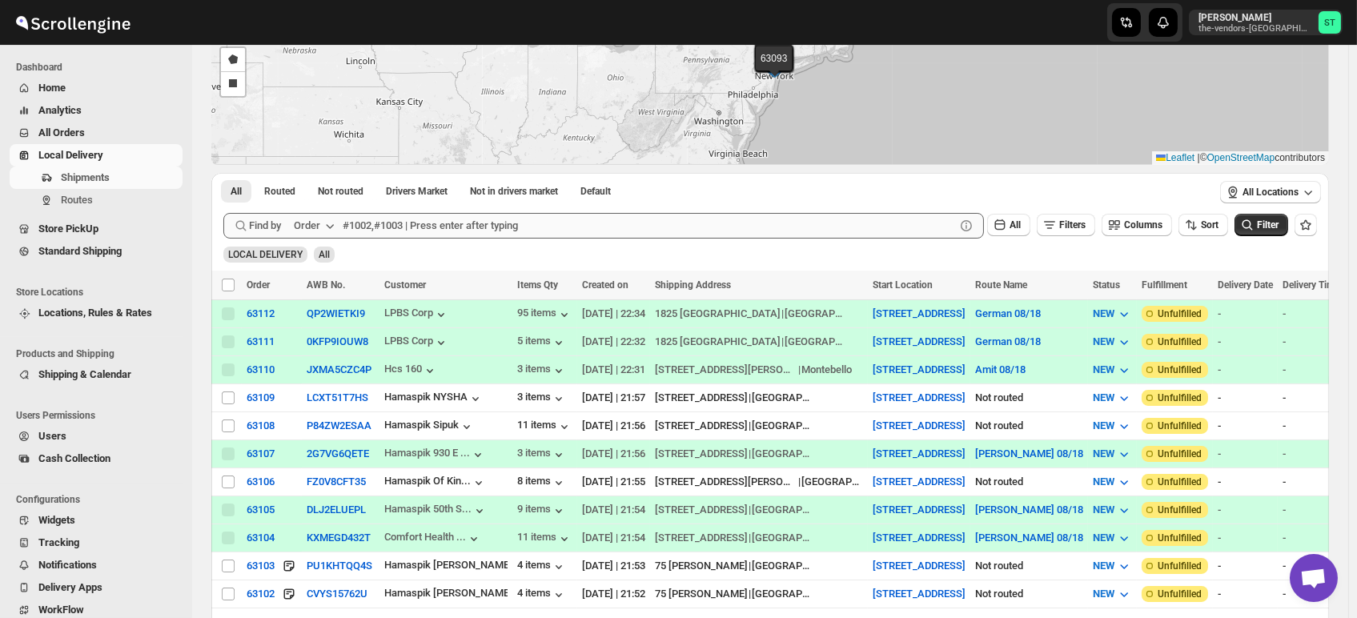
scroll to position [178, 0]
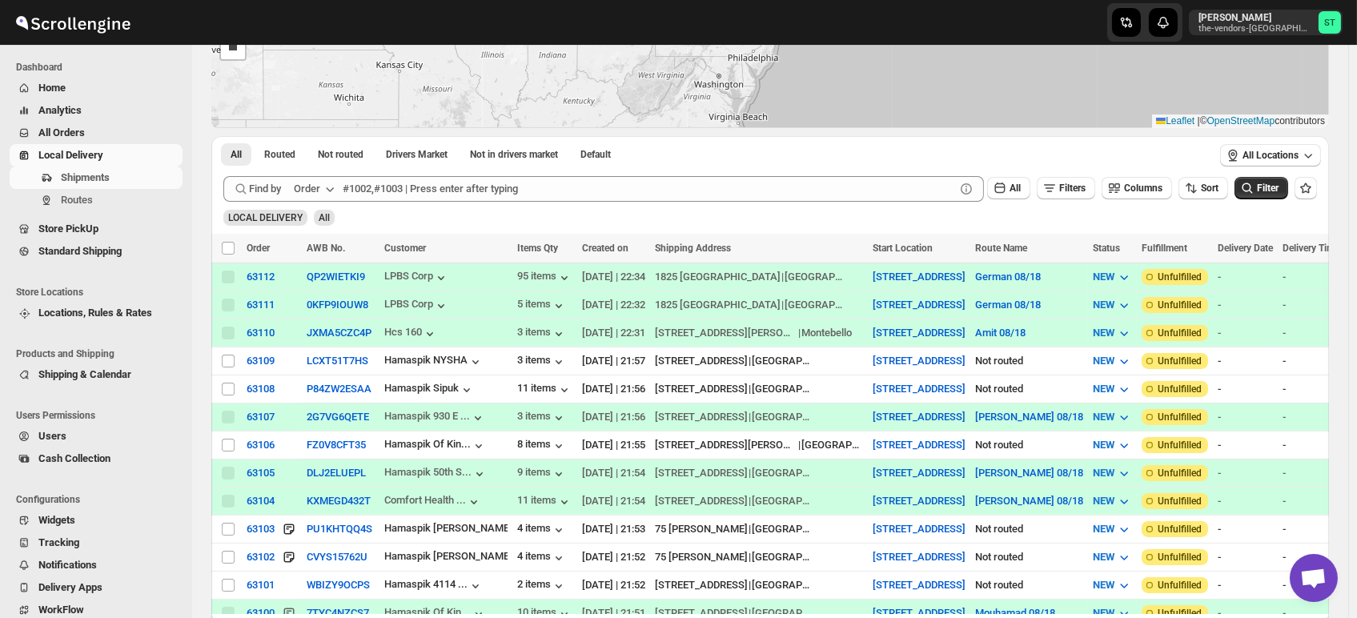
click at [335, 185] on icon "button" at bounding box center [330, 189] width 16 height 16
click at [337, 307] on div "Customer Name" at bounding box center [317, 309] width 74 height 16
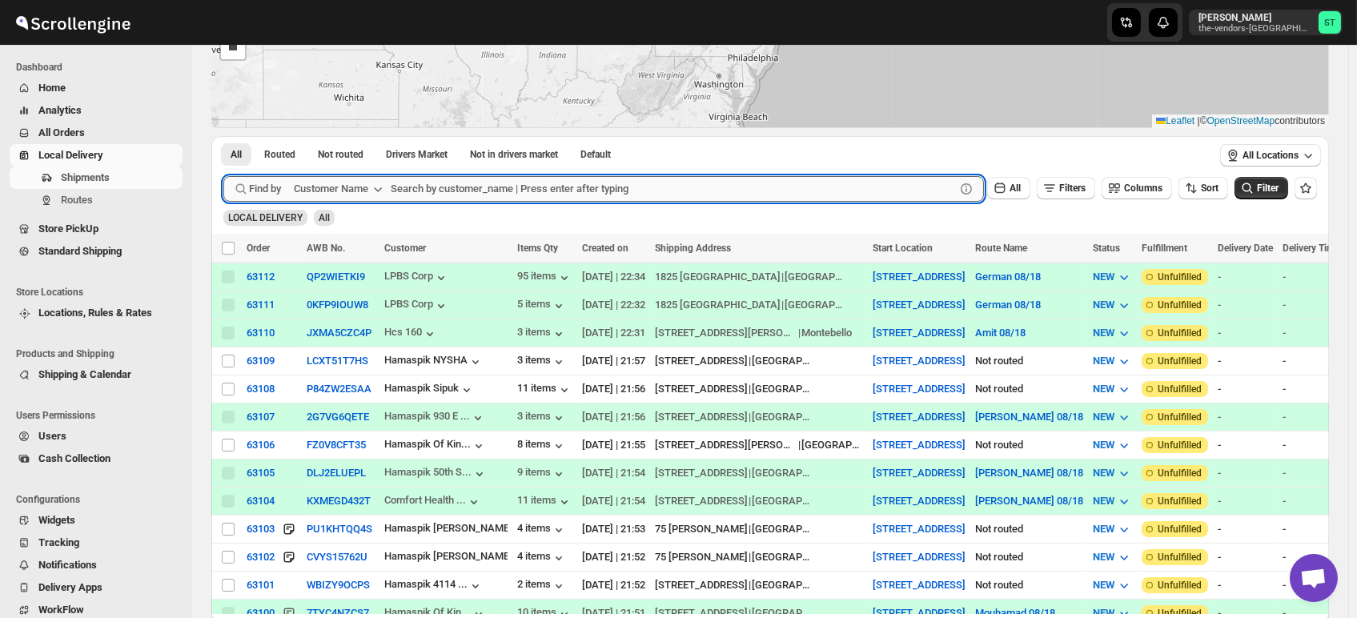
click at [493, 197] on input "text" at bounding box center [673, 189] width 564 height 26
paste input "BNL Appraisal"
type input "BNL Appraisal"
click at [223, 136] on button "Submit" at bounding box center [246, 144] width 46 height 17
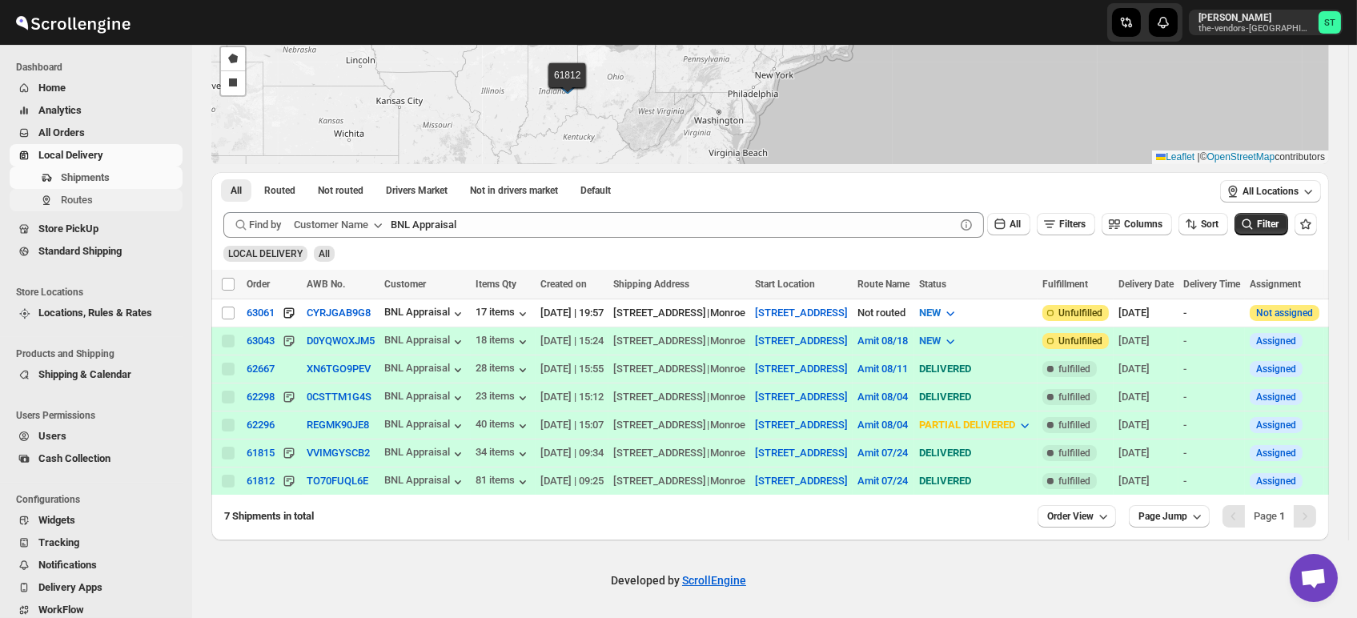
click at [62, 199] on span "Routes" at bounding box center [77, 200] width 32 height 12
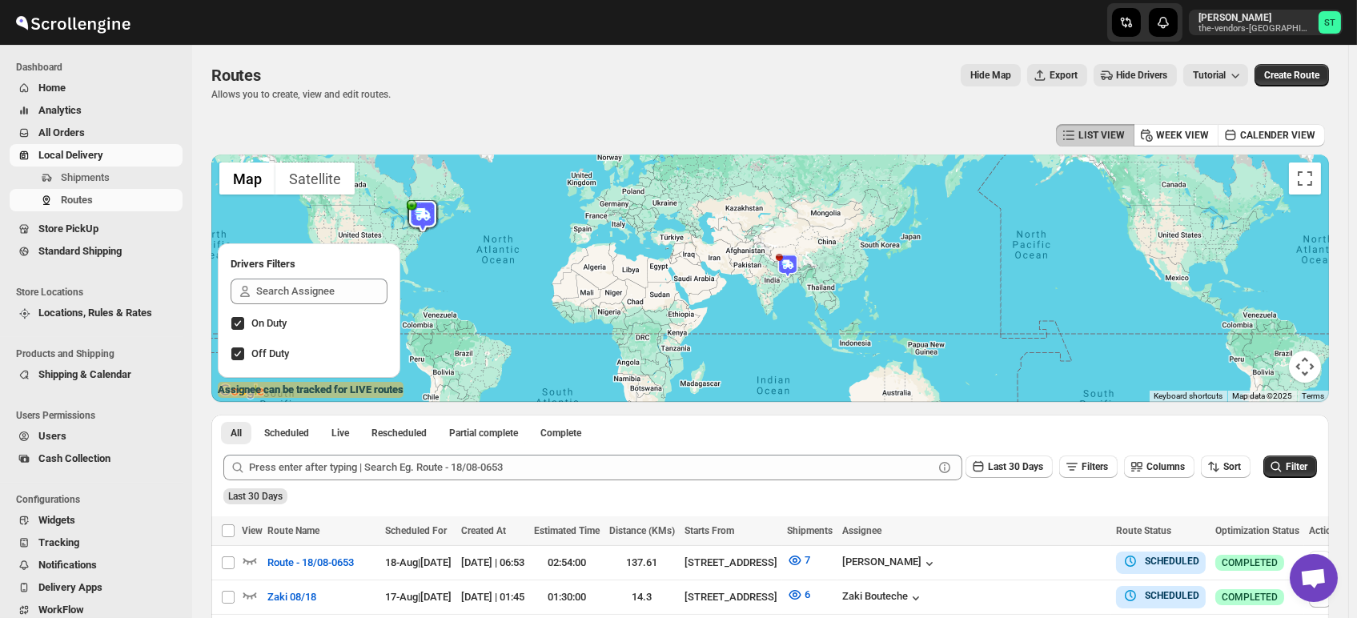
scroll to position [178, 0]
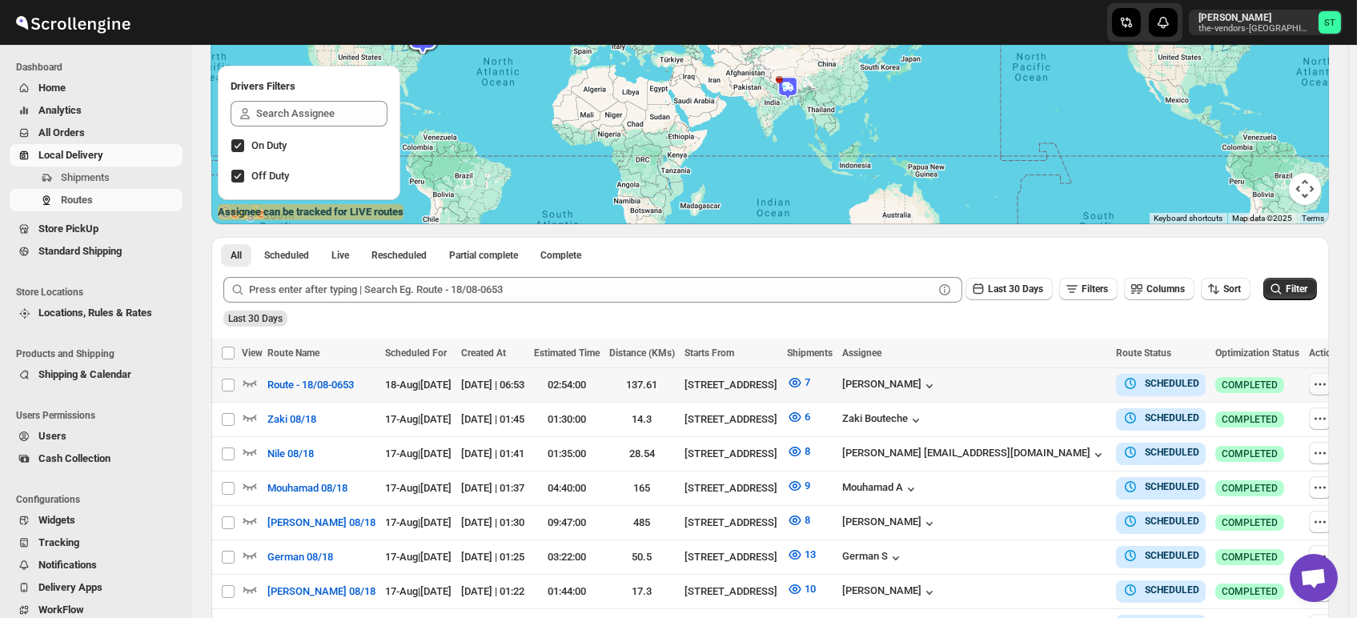
click at [1229, 387] on icon "button" at bounding box center [1320, 384] width 16 height 16
checkbox input "true"
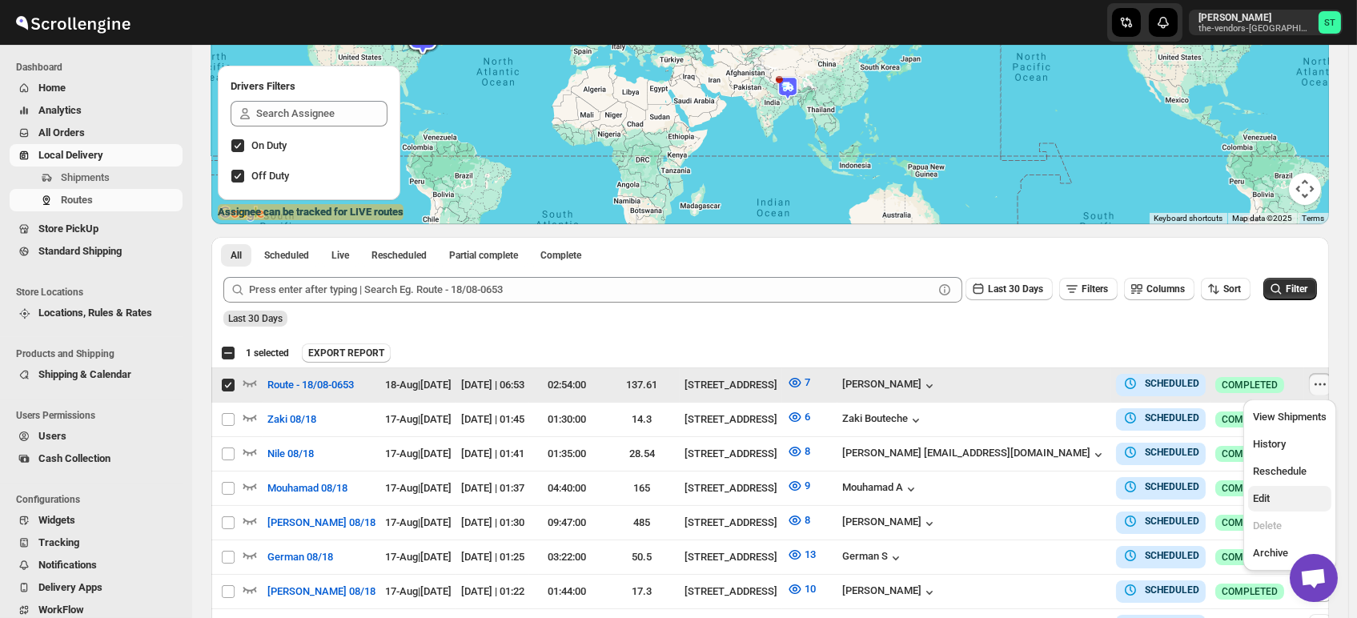
click at [1229, 511] on button "Edit" at bounding box center [1289, 499] width 83 height 26
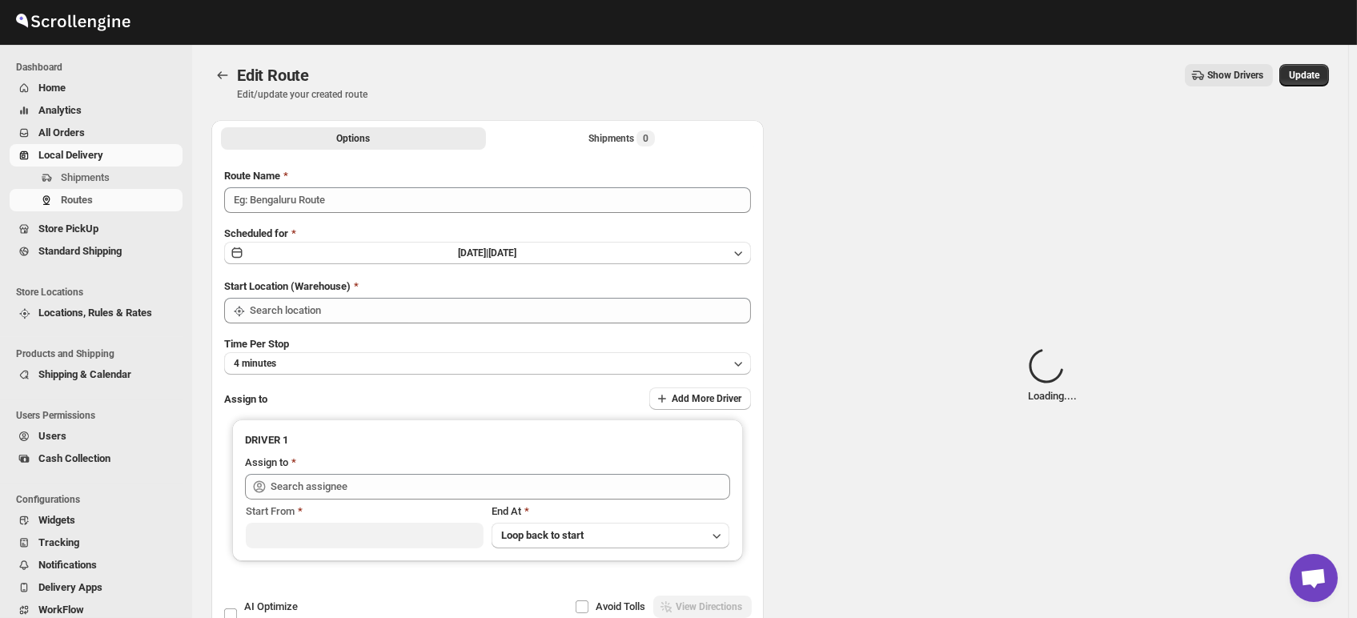
type input "Route - 18/08-0653"
type input "[STREET_ADDRESS]"
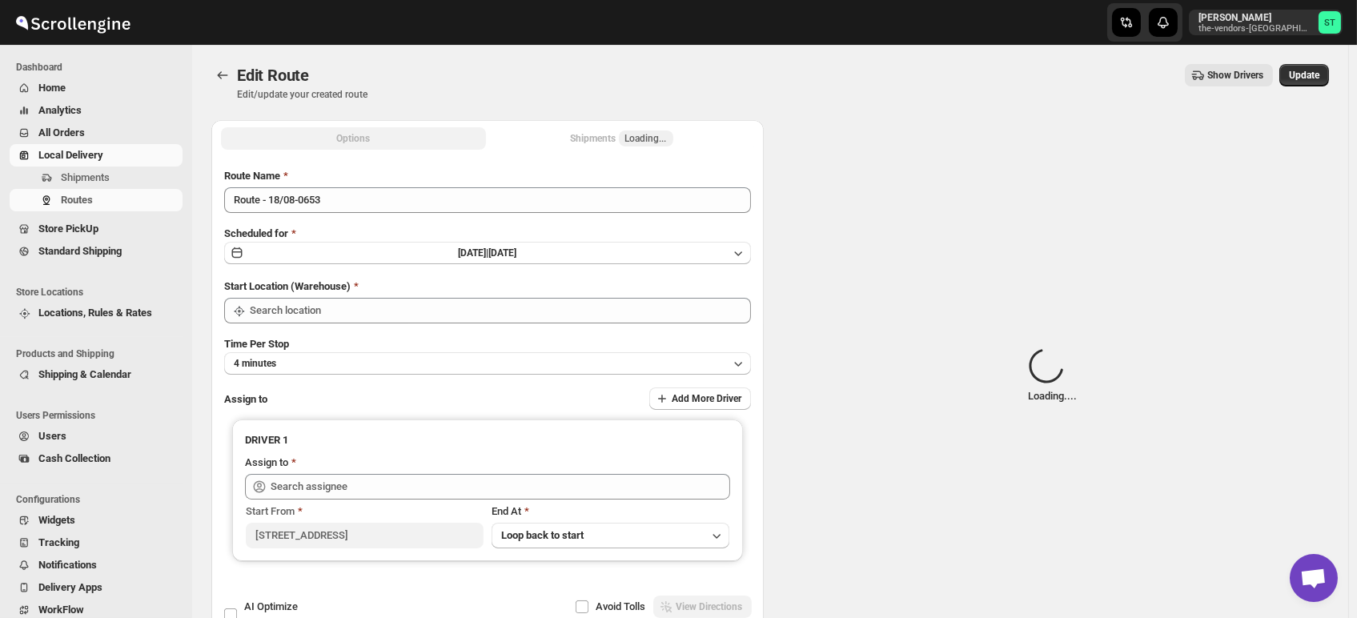
type input "[STREET_ADDRESS]"
type input "[PERSON_NAME] ([EMAIL_ADDRESS][DOMAIN_NAME])"
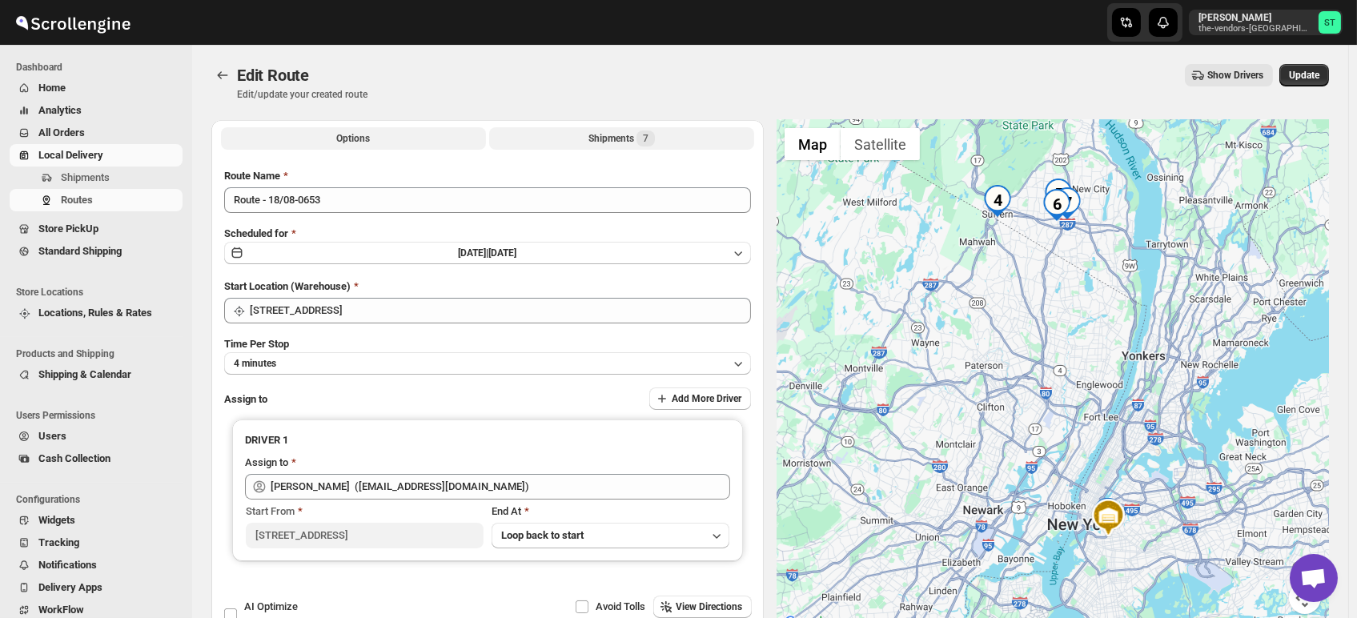
click at [608, 142] on div "Shipments 7" at bounding box center [621, 138] width 66 height 16
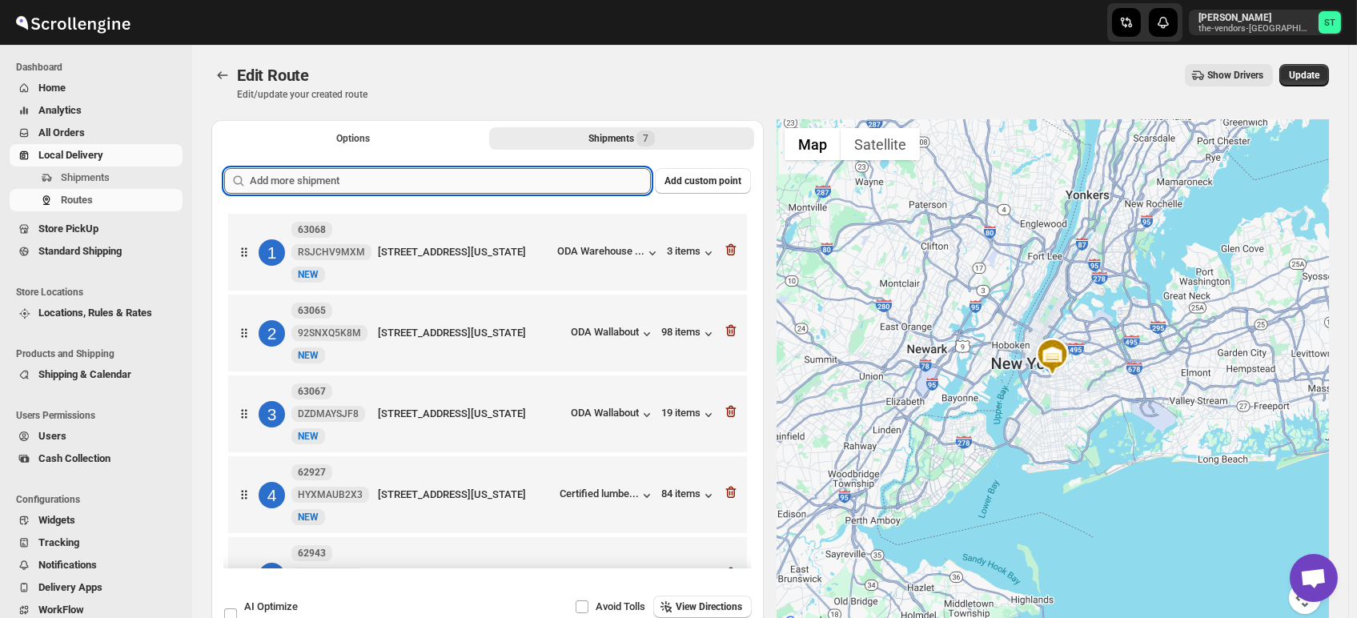
click at [592, 184] on input "text" at bounding box center [450, 181] width 401 height 26
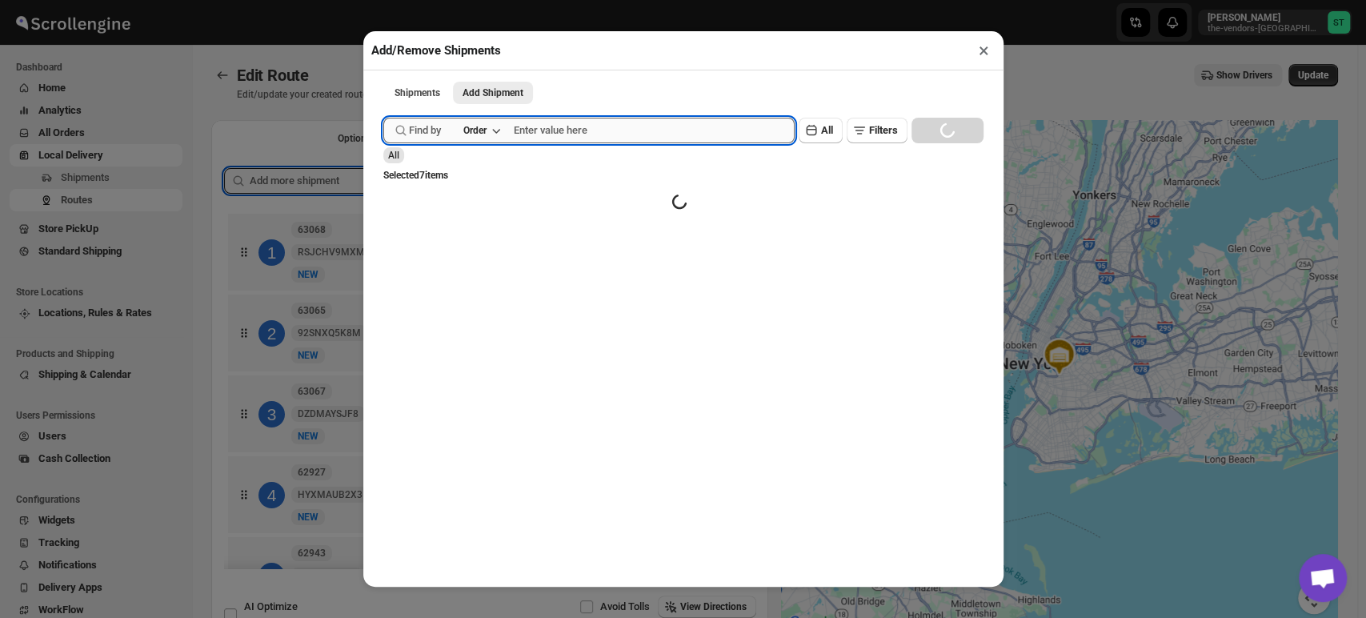
click at [574, 130] on input "text" at bounding box center [654, 131] width 281 height 26
type input "63061"
click at [383, 0] on button "Submit" at bounding box center [406, 8] width 46 height 17
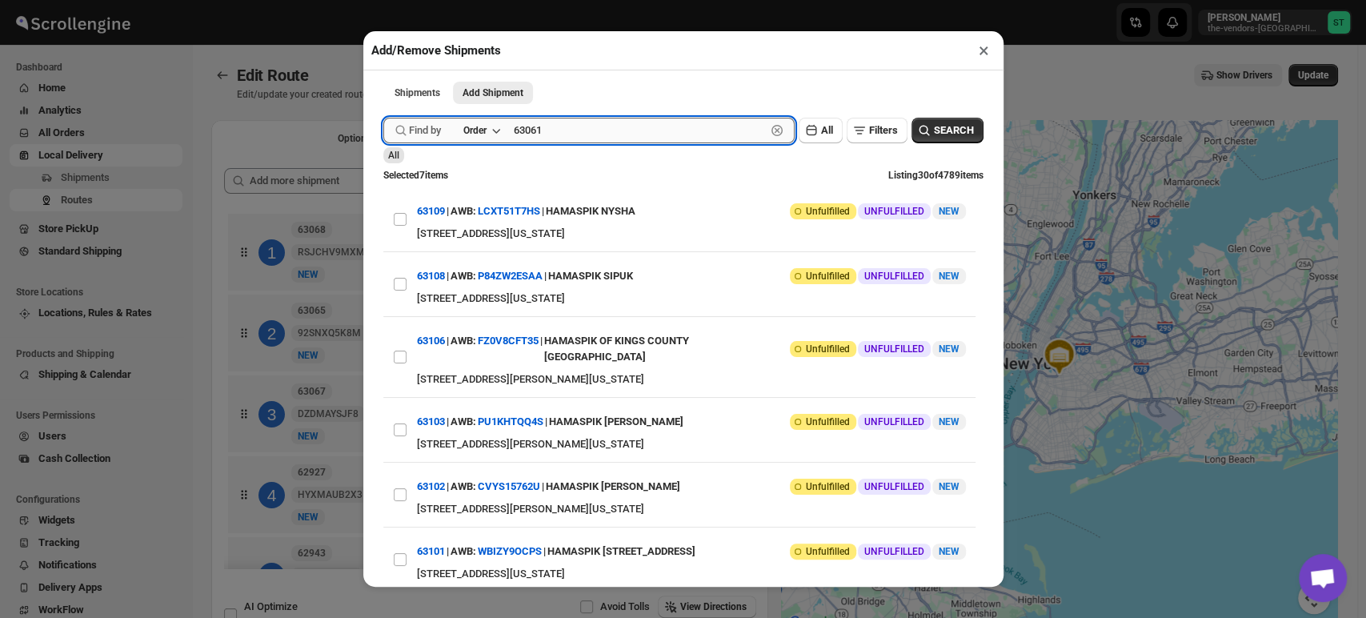
click at [383, 0] on button "Submit" at bounding box center [406, 8] width 46 height 17
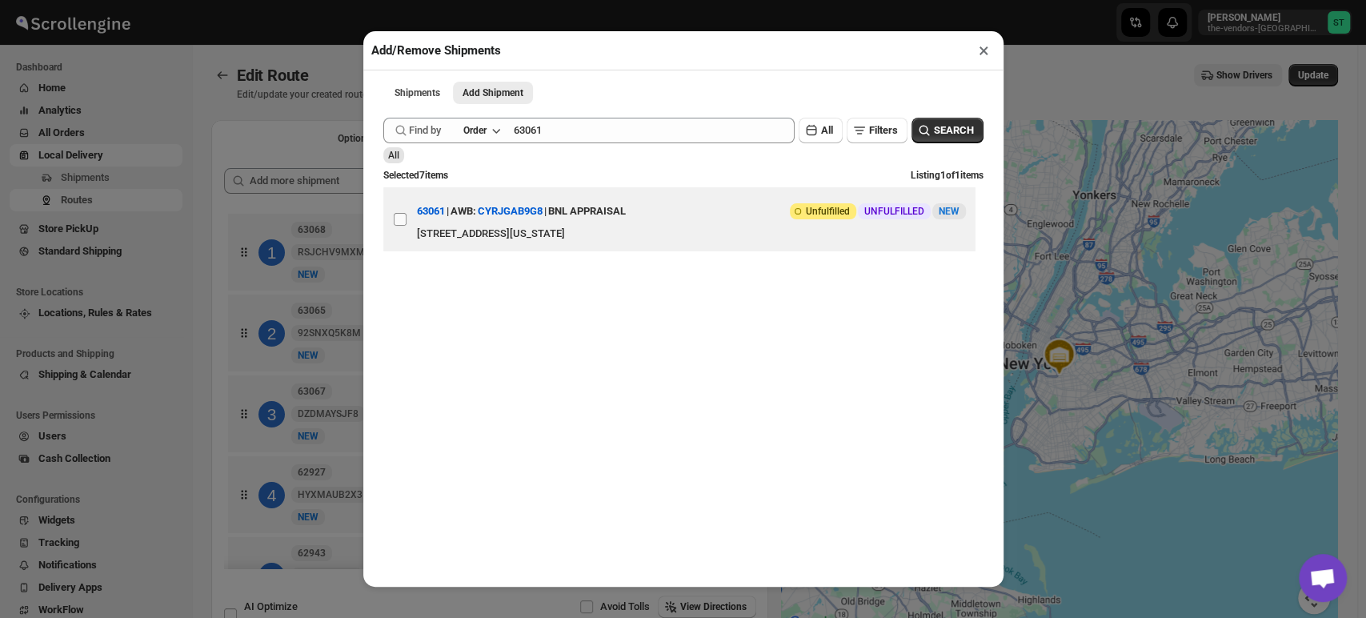
click at [403, 219] on input "View details for 689e77d7eb510359434f24be" at bounding box center [400, 219] width 13 height 13
checkbox input "true"
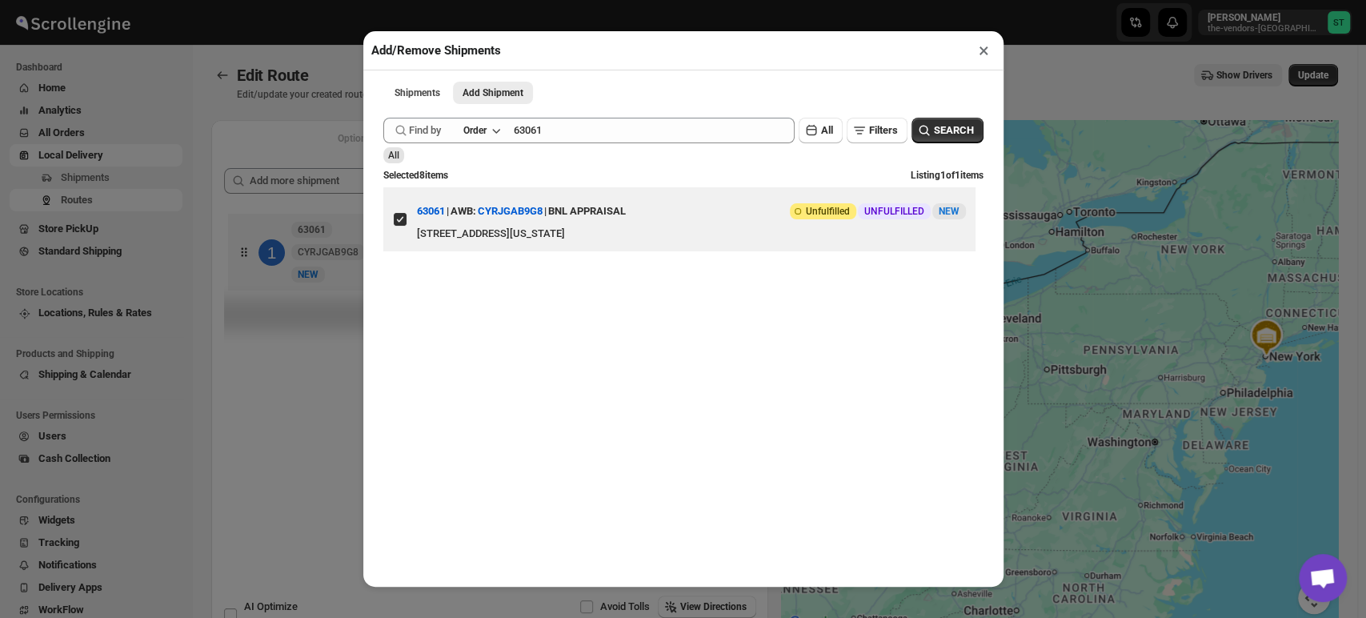
click at [984, 54] on button "×" at bounding box center [984, 50] width 23 height 22
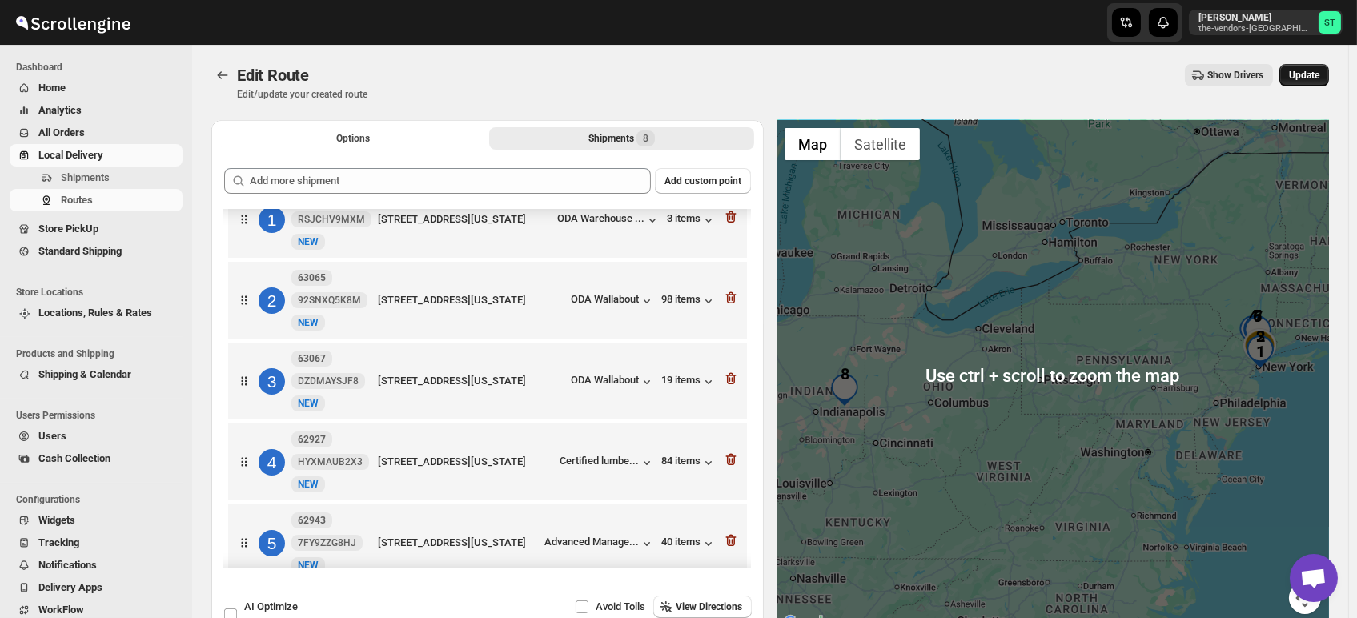
click at [1229, 66] on button "Update" at bounding box center [1304, 75] width 50 height 22
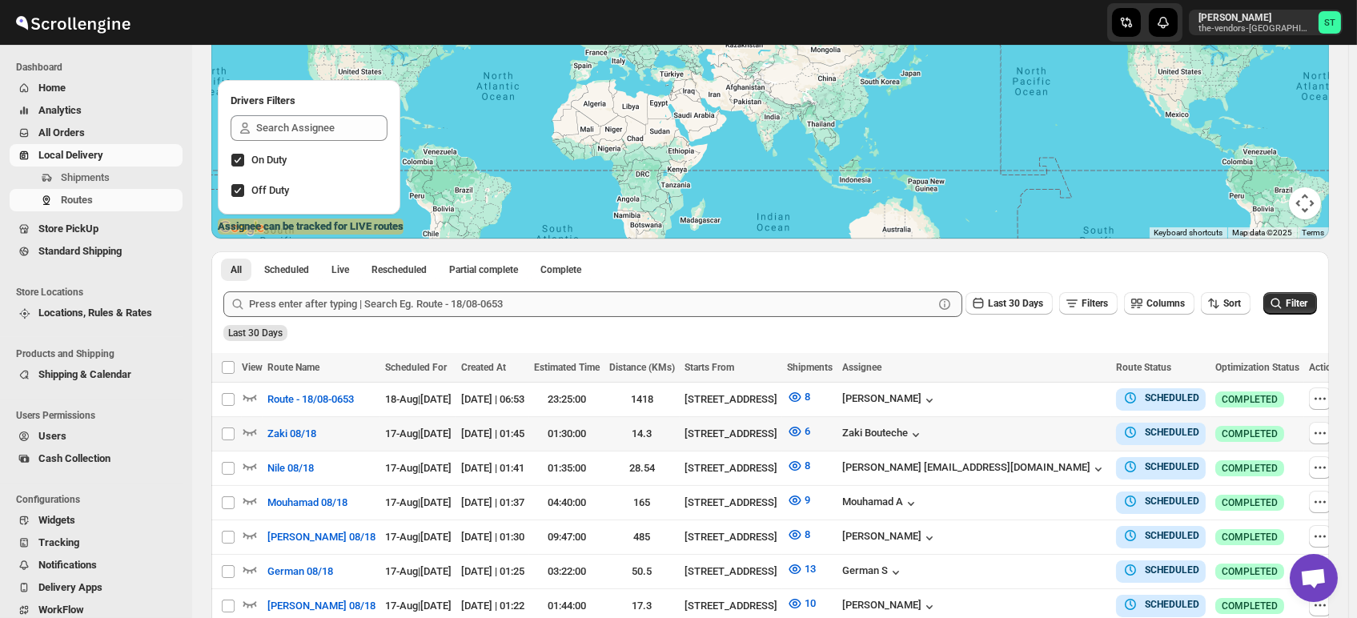
scroll to position [178, 0]
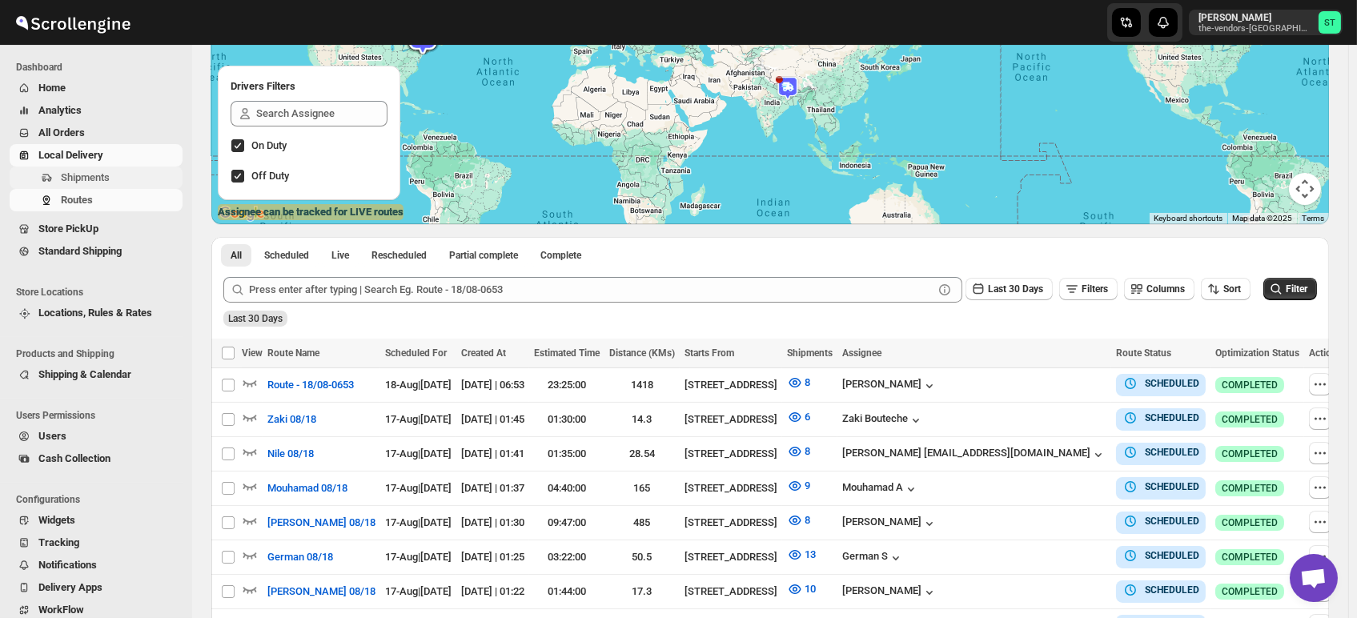
click at [70, 180] on span "Shipments" at bounding box center [85, 177] width 49 height 12
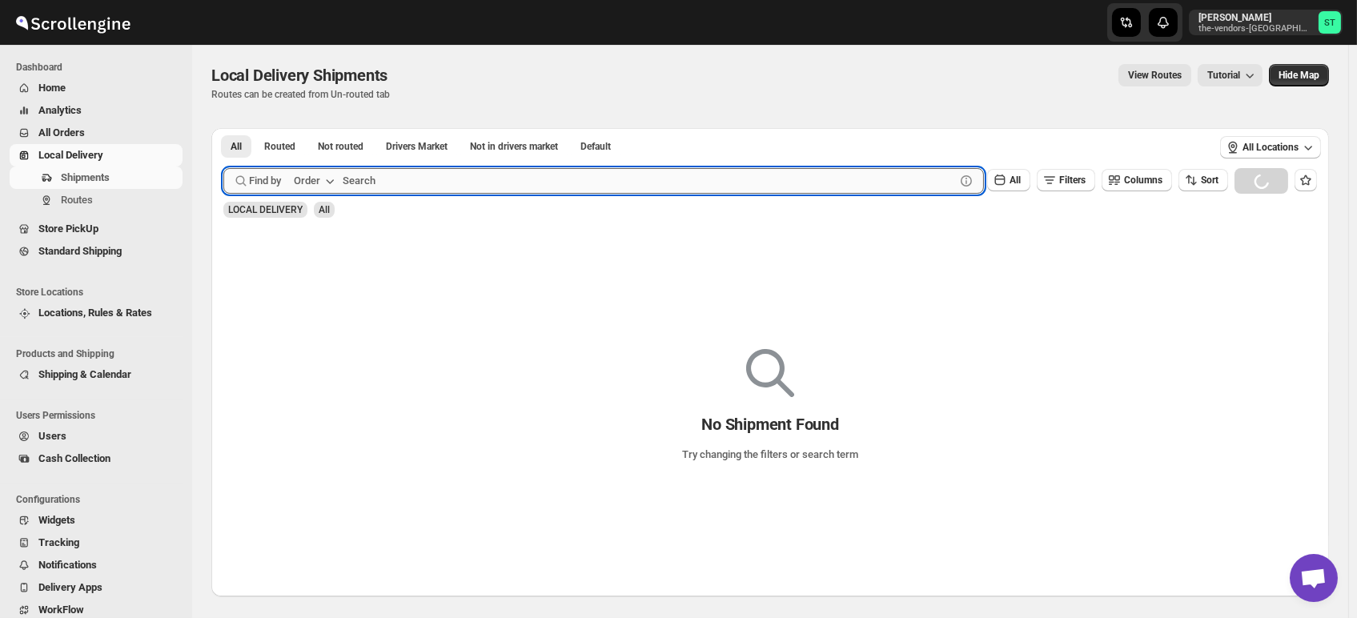
click at [415, 189] on input "text" at bounding box center [649, 181] width 612 height 26
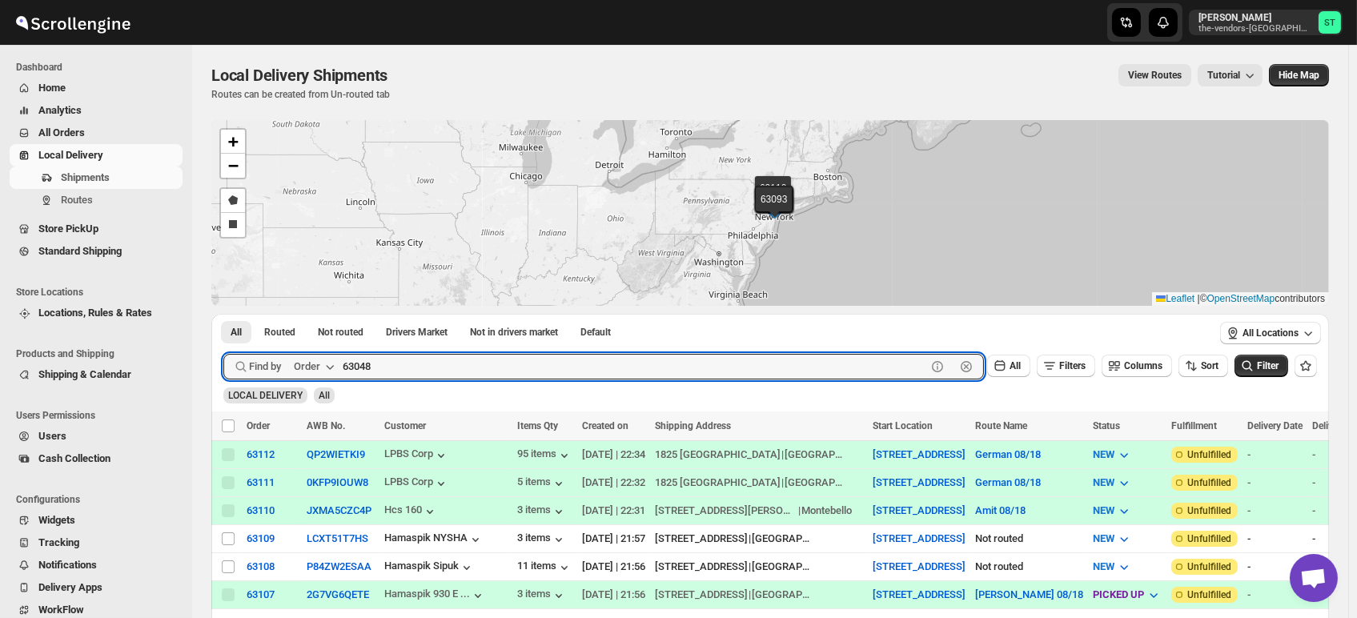
type input "63048"
click at [223, 314] on button "Submit" at bounding box center [246, 322] width 46 height 17
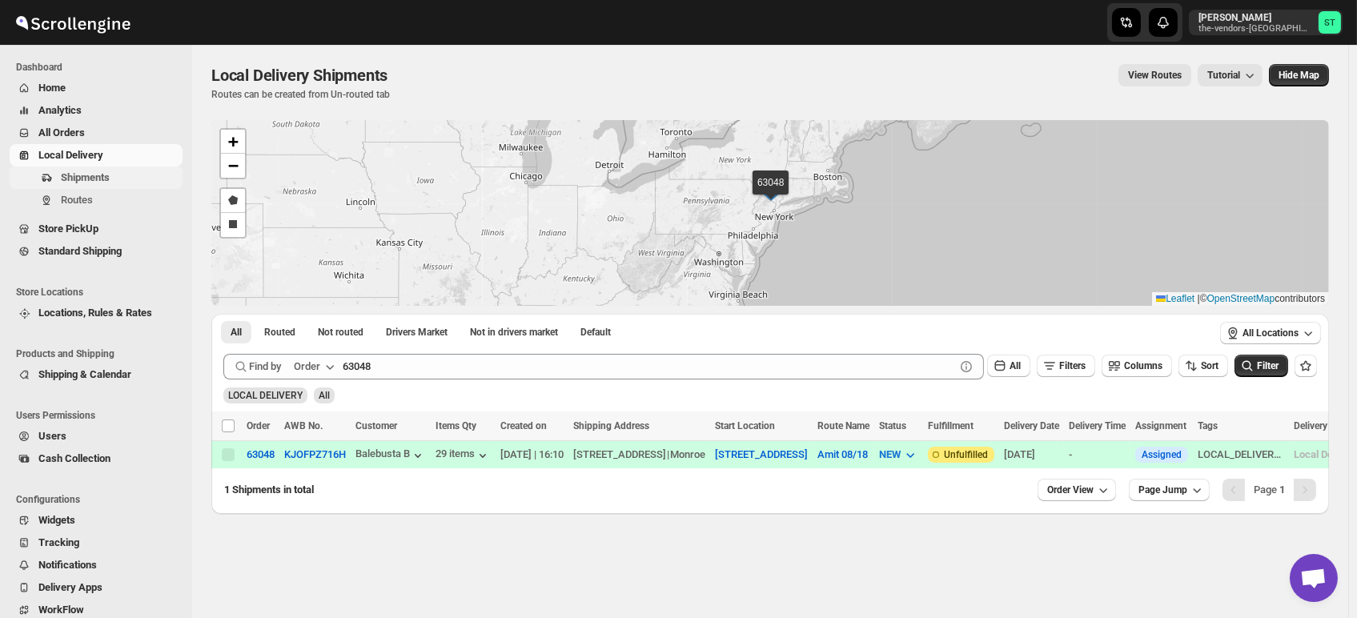
click at [106, 172] on span "Shipments" at bounding box center [85, 177] width 49 height 12
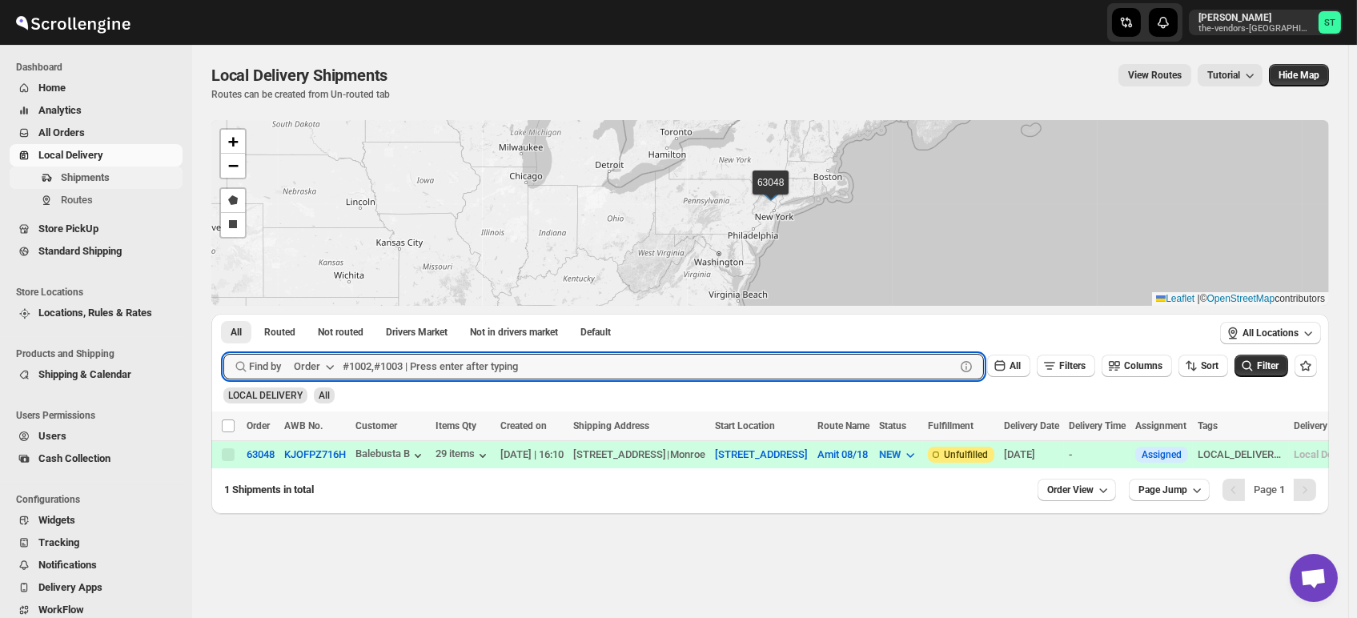
click at [103, 175] on span "Shipments" at bounding box center [85, 177] width 49 height 12
click at [483, 370] on input "text" at bounding box center [649, 367] width 612 height 26
click at [223, 314] on button "Submit" at bounding box center [246, 322] width 46 height 17
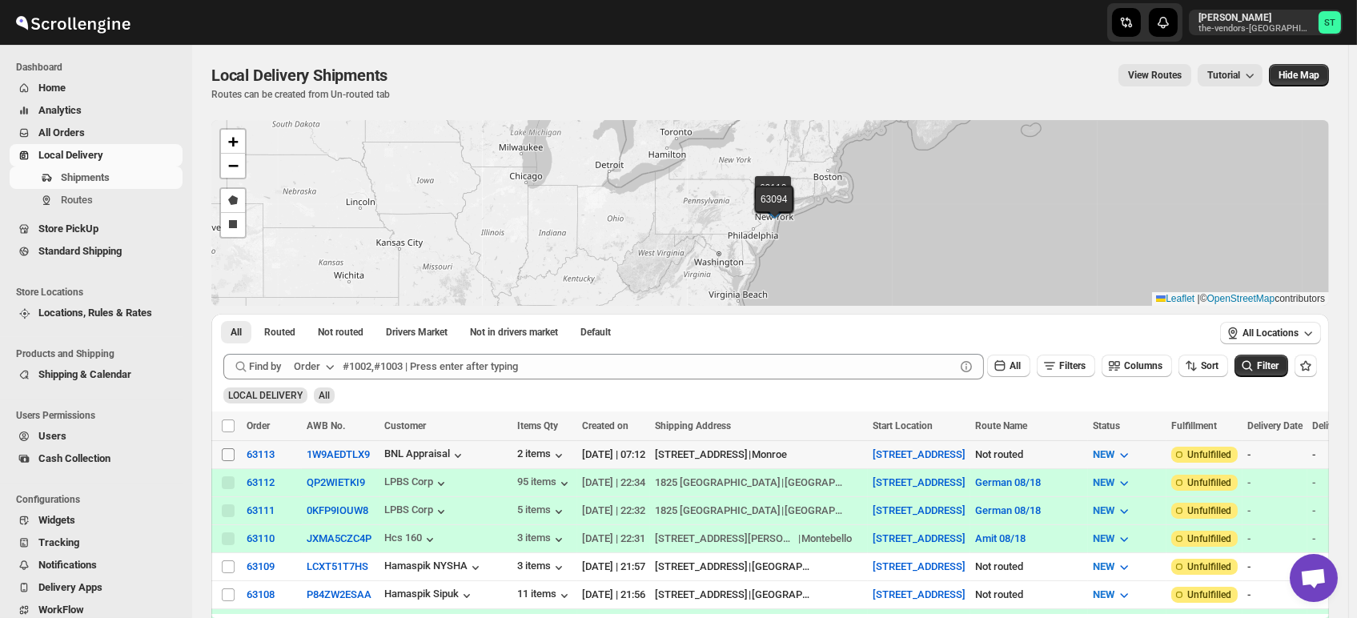
click at [229, 457] on input "Select shipment" at bounding box center [228, 454] width 13 height 13
checkbox input "true"
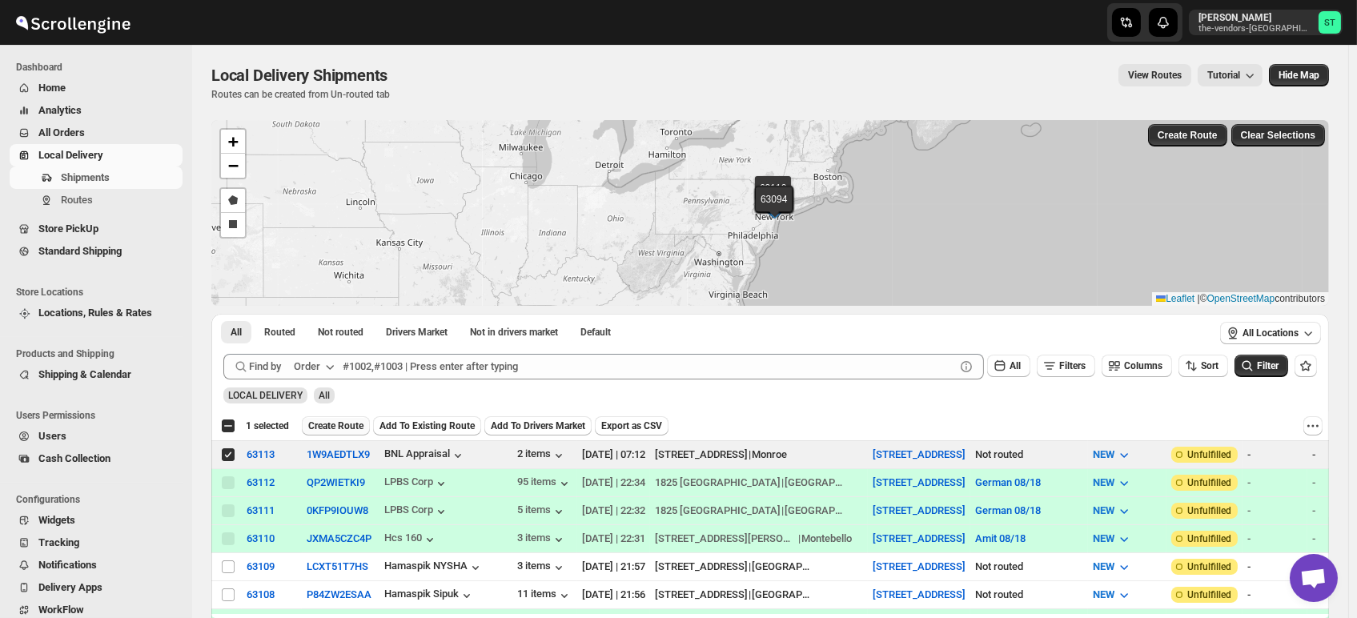
click at [355, 427] on span "Create Route" at bounding box center [335, 425] width 55 height 13
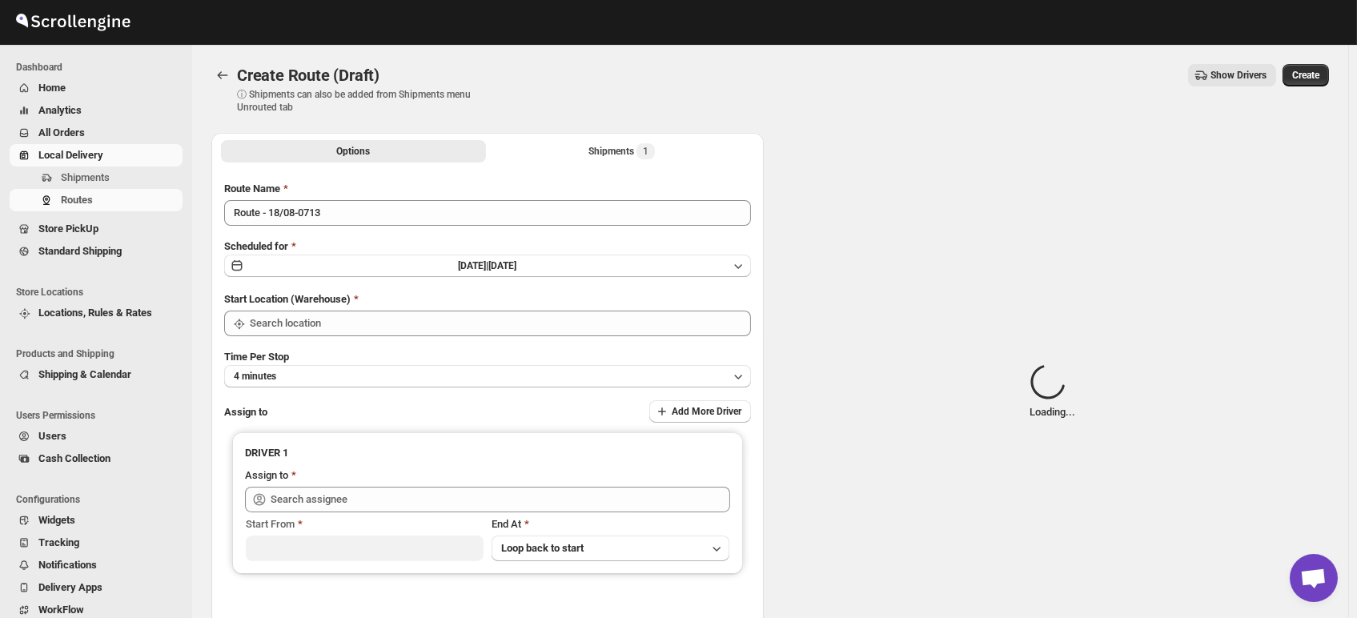
type input "[STREET_ADDRESS]"
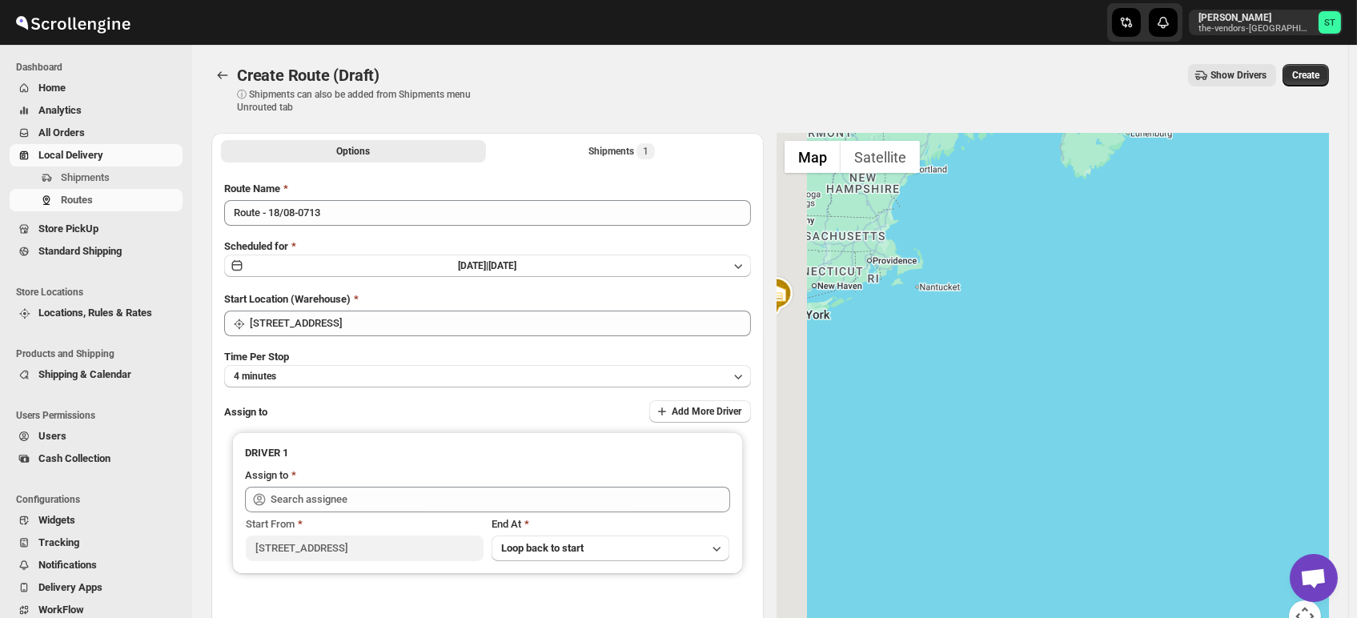
drag, startPoint x: 1021, startPoint y: 419, endPoint x: 1365, endPoint y: 458, distance: 345.6
click at [1229, 458] on html "Skip to content [PERSON_NAME] the-vendors-[GEOGRAPHIC_DATA] ST Dashboard Home A…" at bounding box center [678, 309] width 1357 height 618
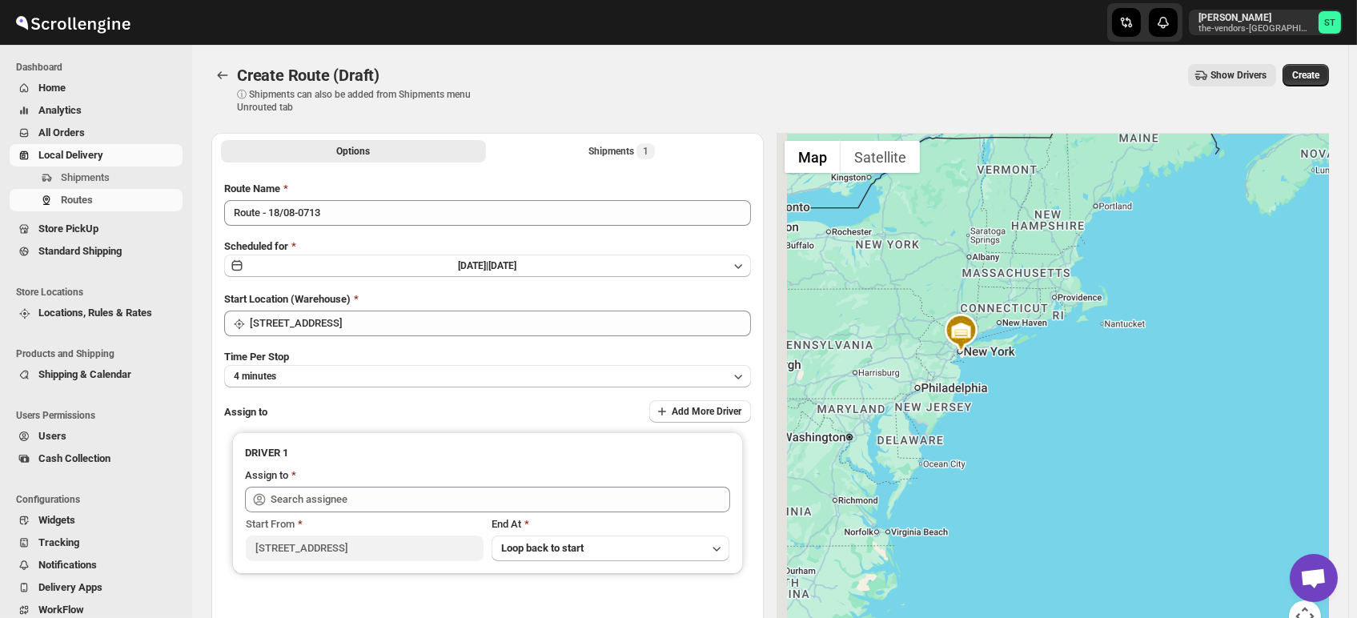
drag, startPoint x: 1021, startPoint y: 418, endPoint x: 1115, endPoint y: 427, distance: 94.9
click at [1115, 427] on div at bounding box center [1052, 392] width 552 height 519
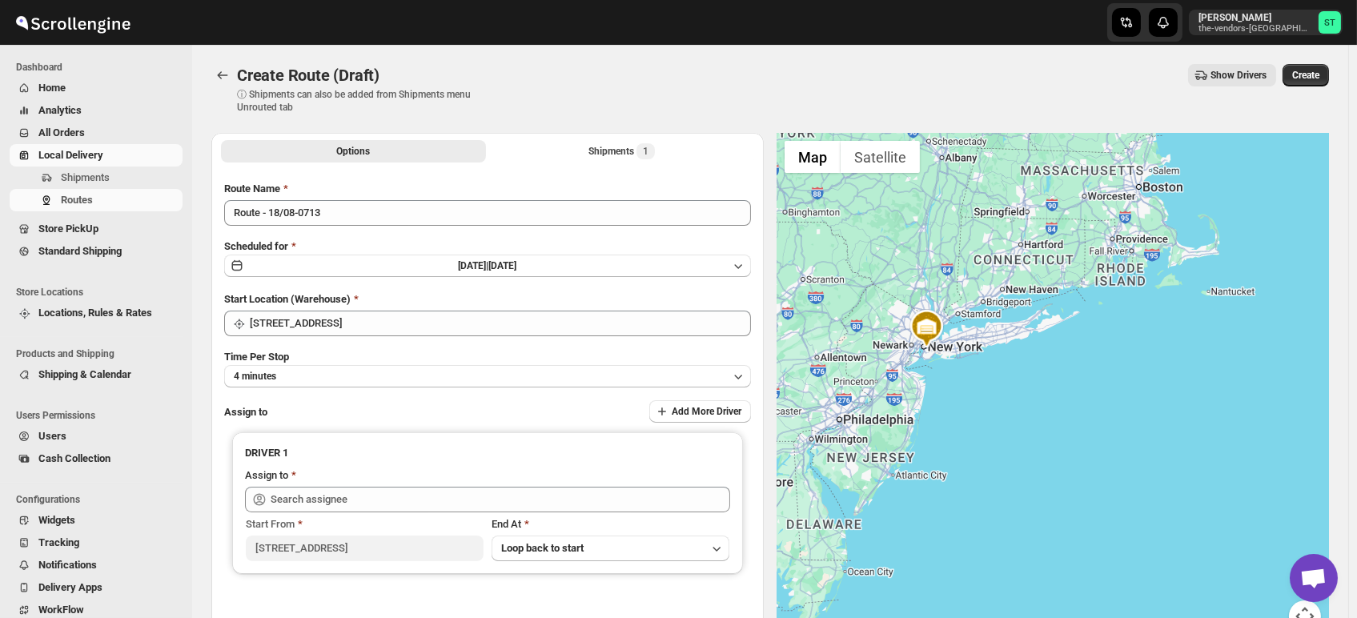
drag, startPoint x: 965, startPoint y: 411, endPoint x: 1018, endPoint y: 463, distance: 74.7
click at [999, 463] on div at bounding box center [1052, 392] width 552 height 519
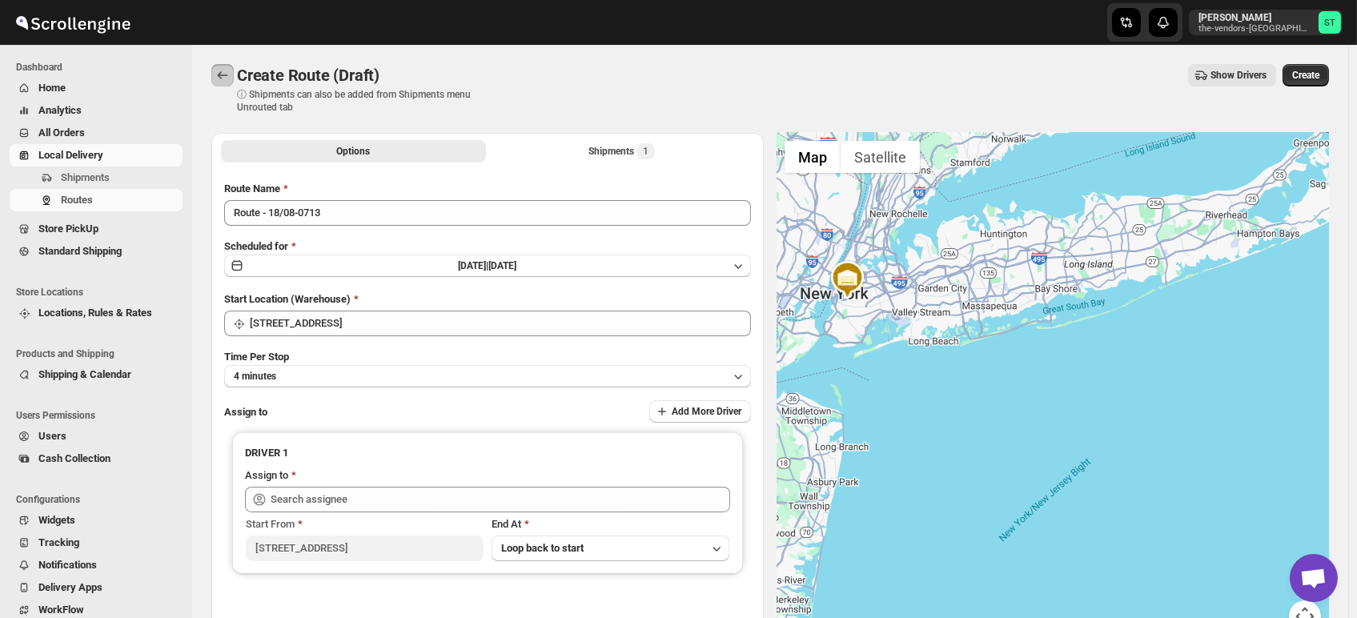
click at [227, 66] on button "Routes" at bounding box center [222, 75] width 22 height 22
